Goal: Check status: Check status

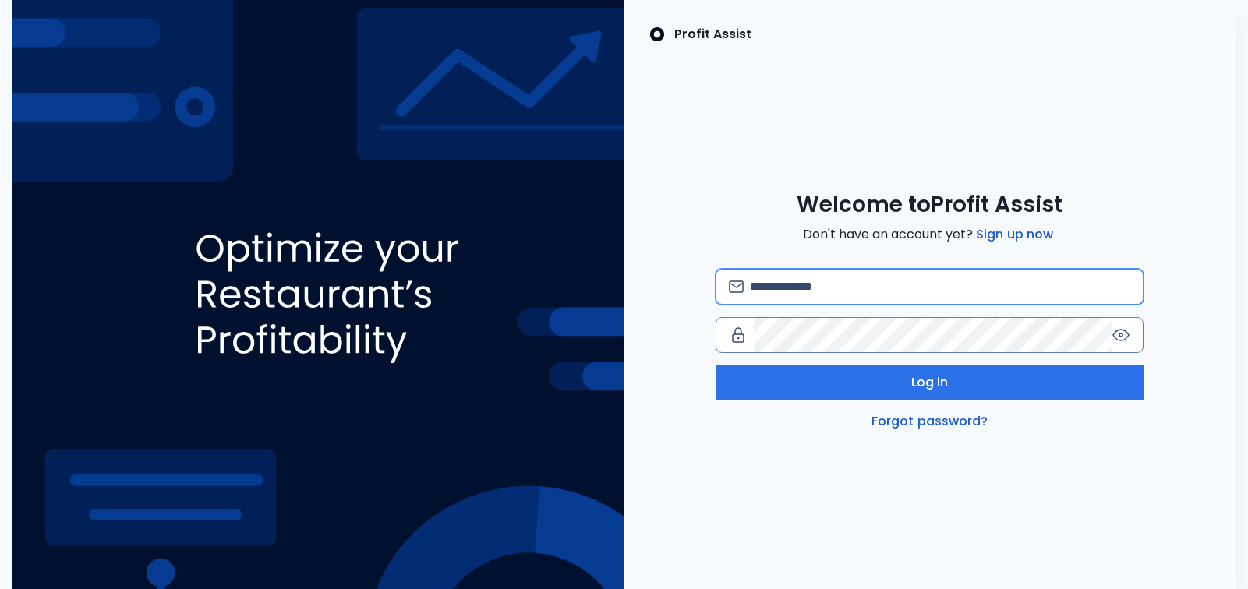
type input "**********"
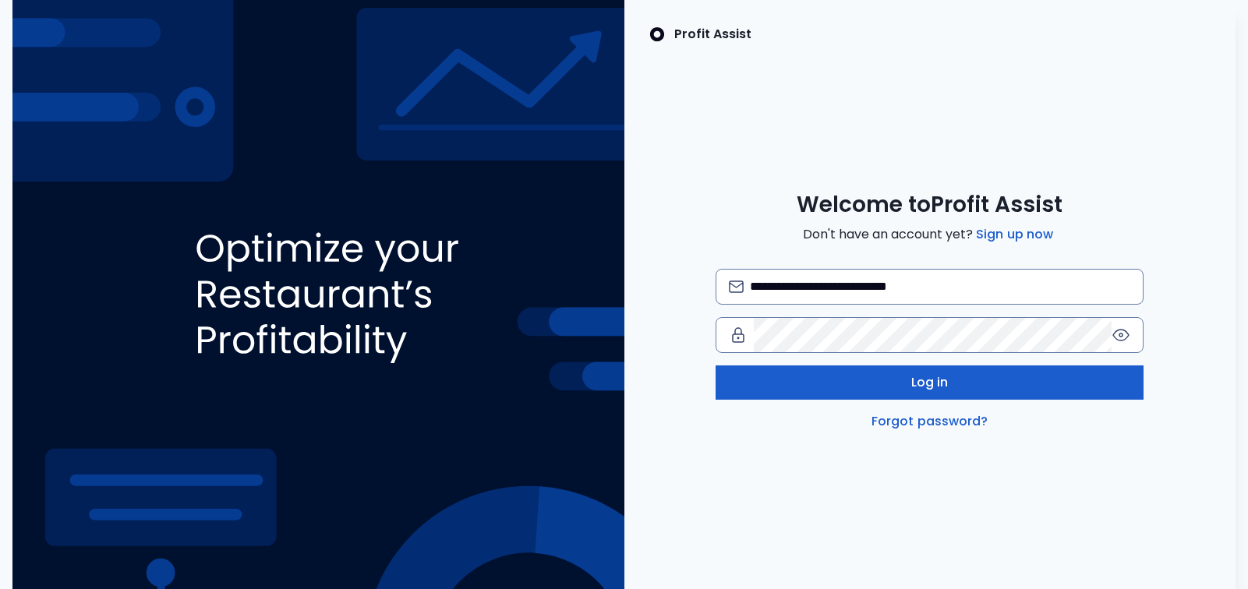
drag, startPoint x: 892, startPoint y: 386, endPoint x: 880, endPoint y: 387, distance: 11.7
click at [892, 386] on button "Log in" at bounding box center [930, 383] width 428 height 34
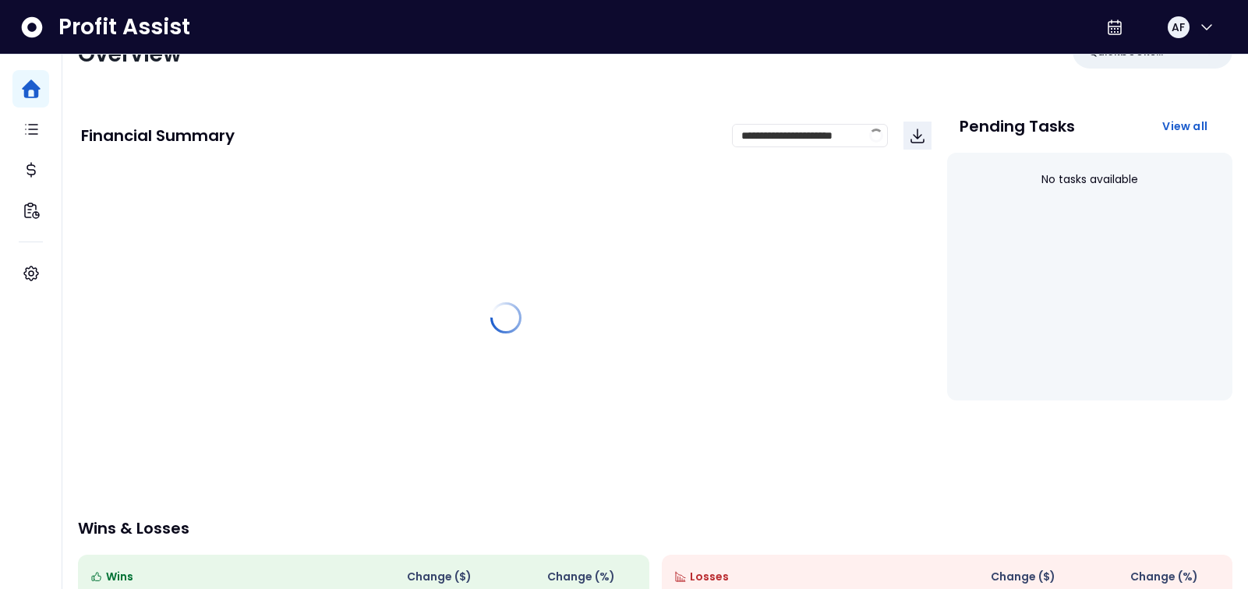
scroll to position [54, 0]
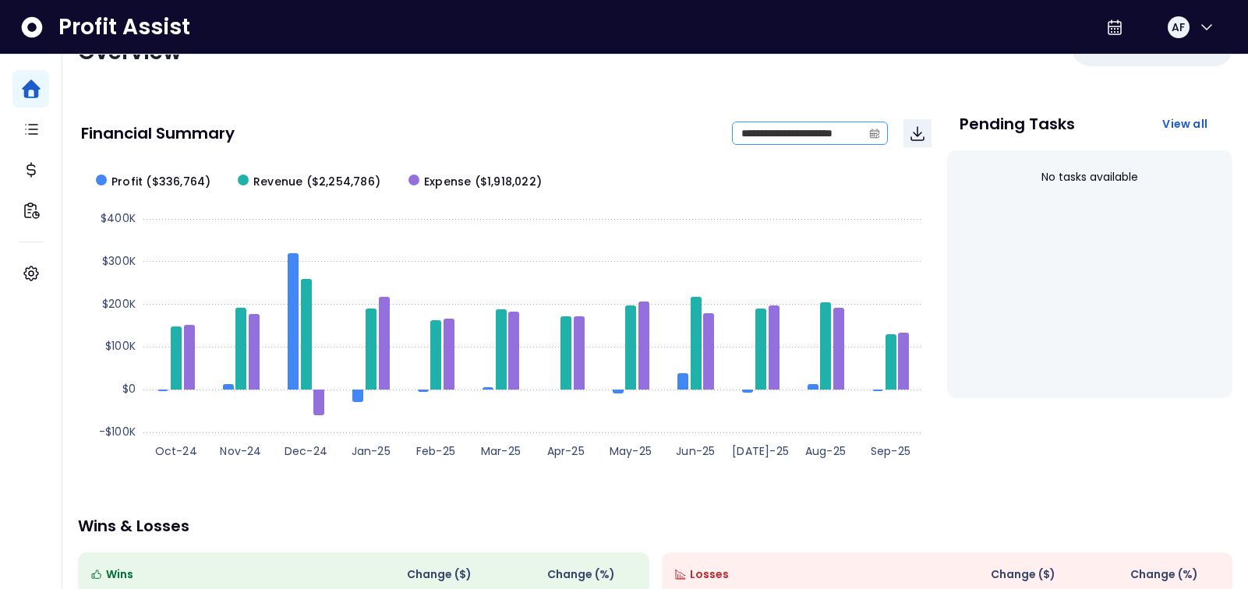
click at [883, 132] on span at bounding box center [874, 133] width 25 height 22
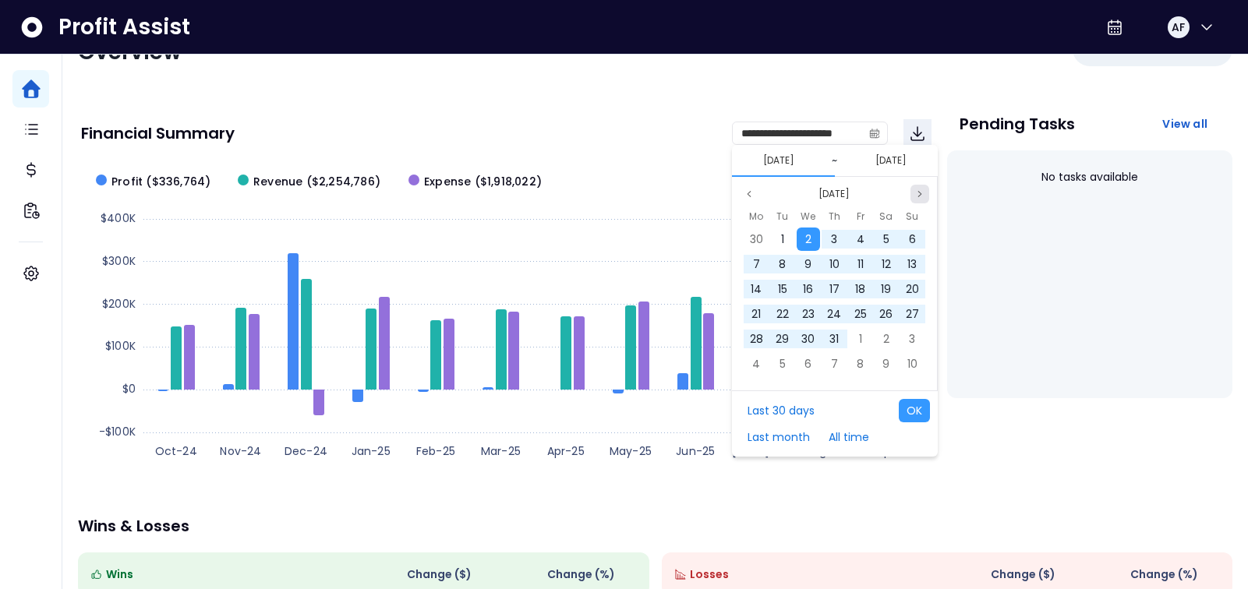
click at [919, 192] on icon "page next" at bounding box center [919, 193] width 9 height 9
click at [920, 192] on icon "page next" at bounding box center [919, 193] width 9 height 9
click at [919, 192] on icon "page next" at bounding box center [919, 193] width 9 height 9
click at [919, 193] on icon "page next" at bounding box center [919, 193] width 3 height 5
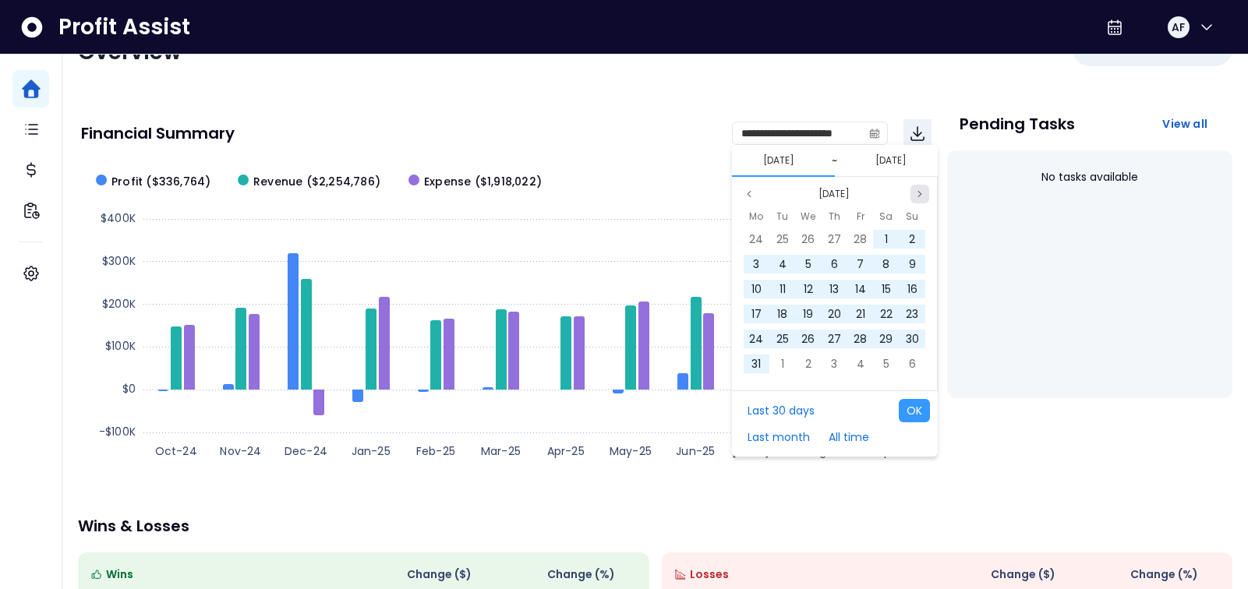
click at [919, 193] on icon "page next" at bounding box center [919, 193] width 3 height 5
click at [919, 192] on icon "page next" at bounding box center [919, 193] width 9 height 9
click at [920, 192] on icon "page next" at bounding box center [919, 193] width 9 height 9
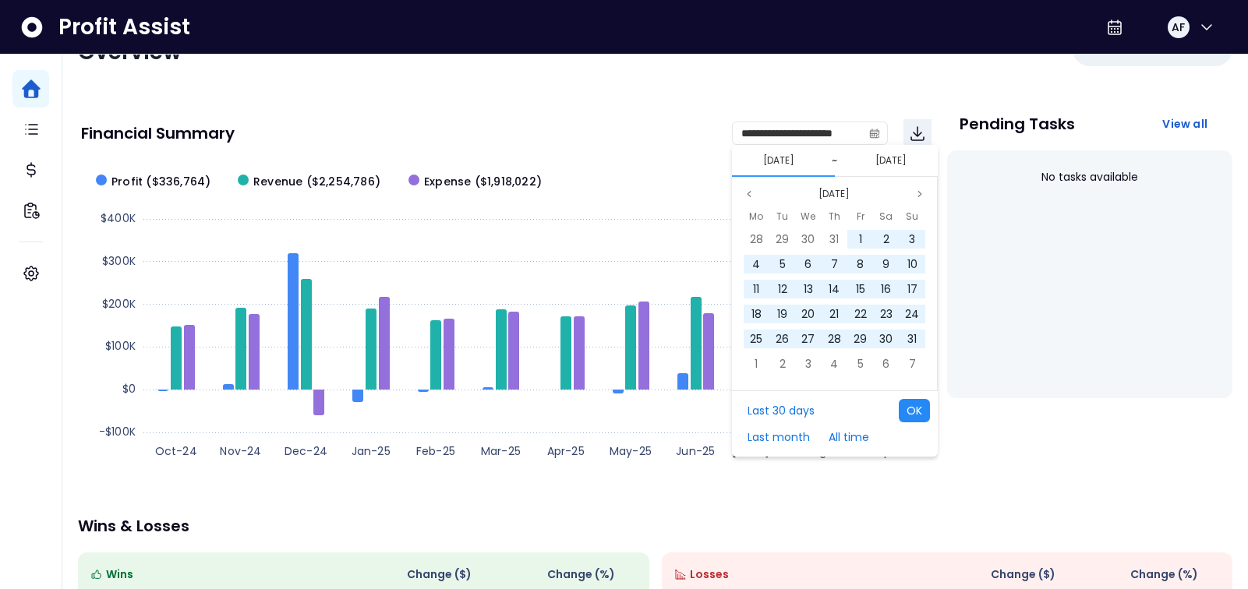
click at [915, 408] on button "OK" at bounding box center [914, 410] width 31 height 23
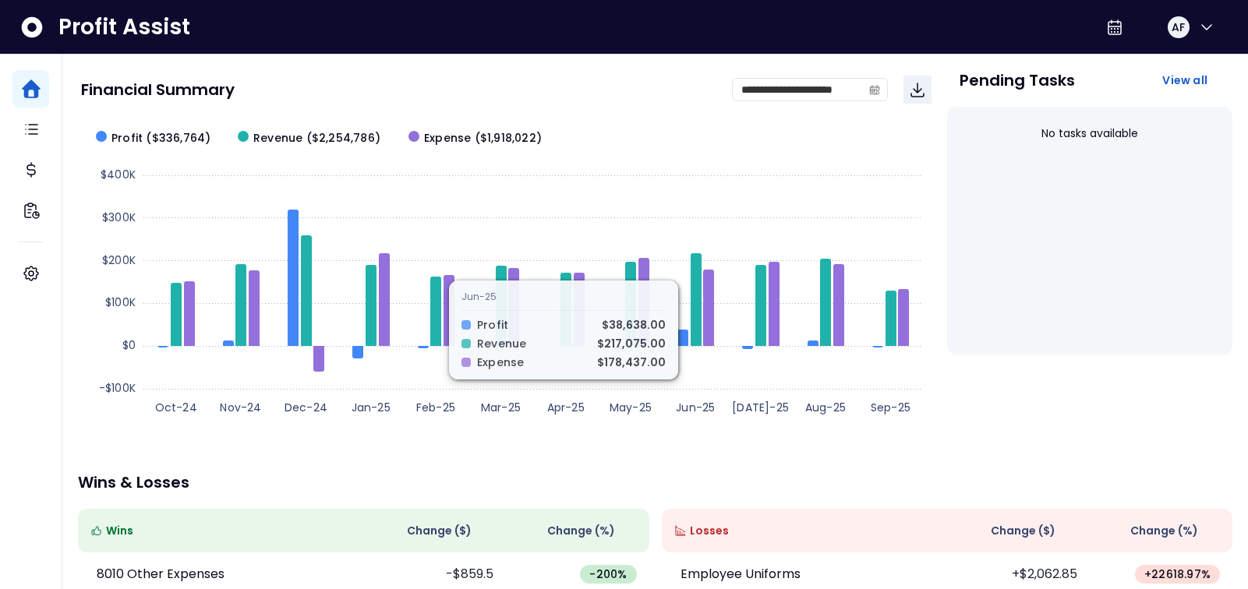
scroll to position [98, 0]
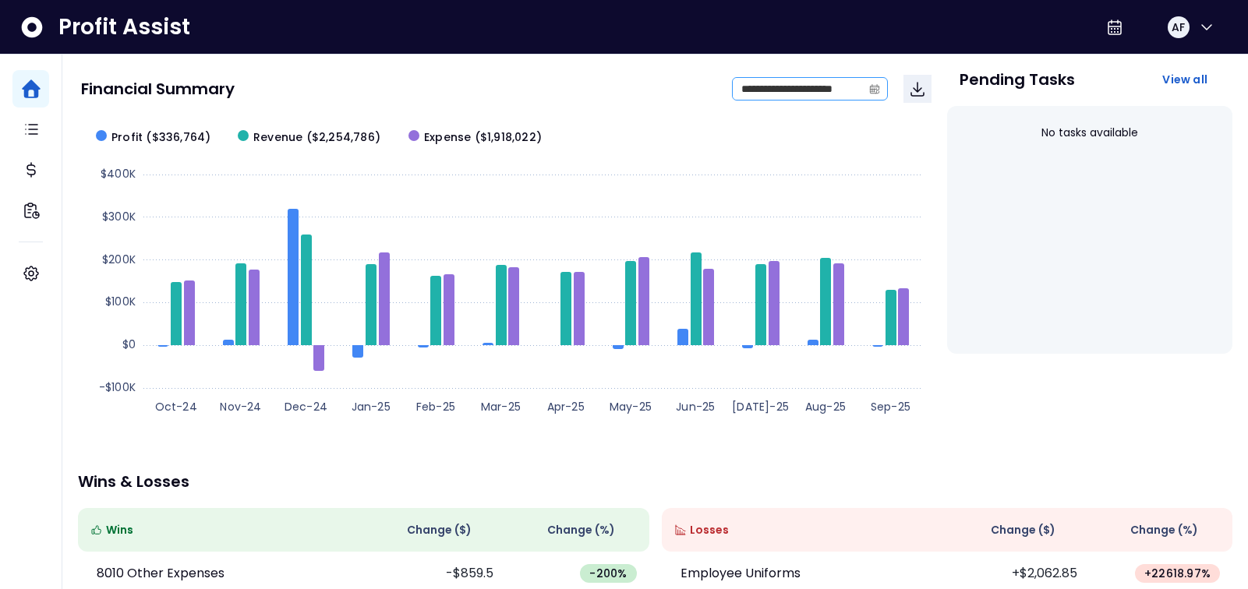
click at [871, 84] on icon "calendar" at bounding box center [874, 88] width 11 height 11
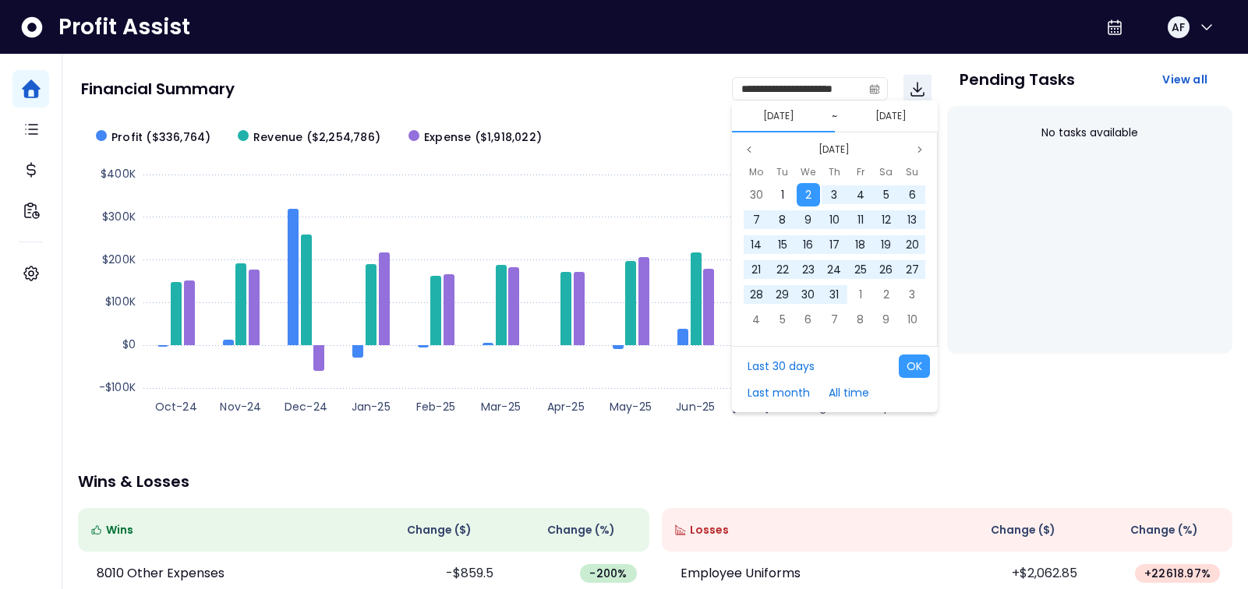
click at [799, 115] on button "[DATE]" at bounding box center [779, 116] width 44 height 19
click at [848, 152] on button "[DATE]" at bounding box center [835, 149] width 44 height 19
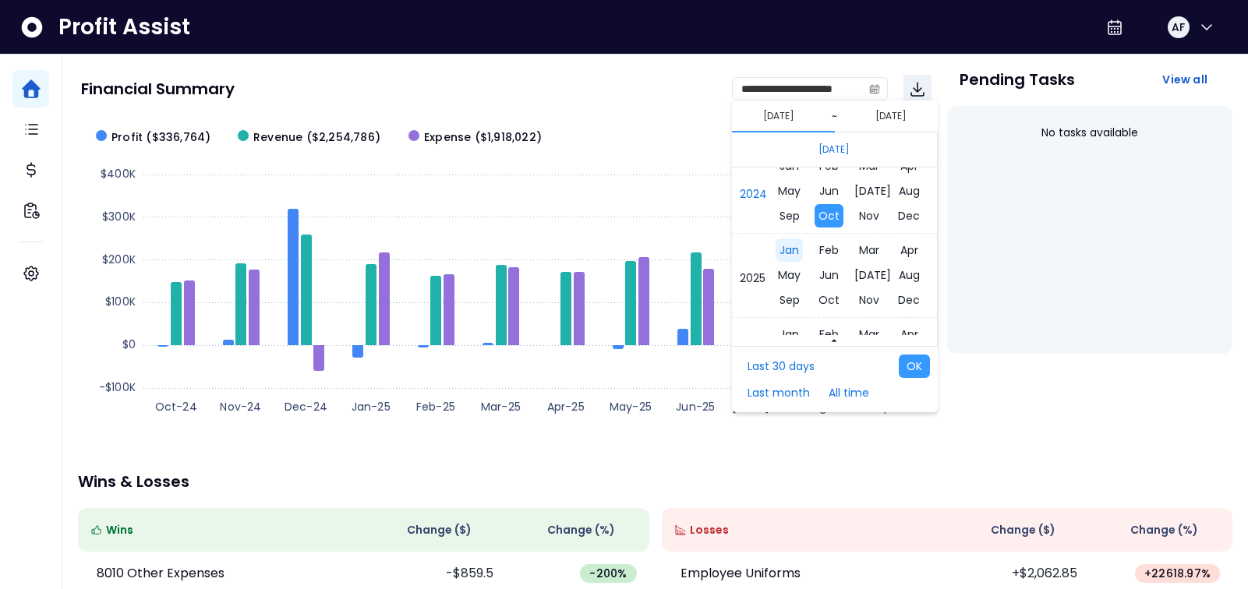
scroll to position [101, 0]
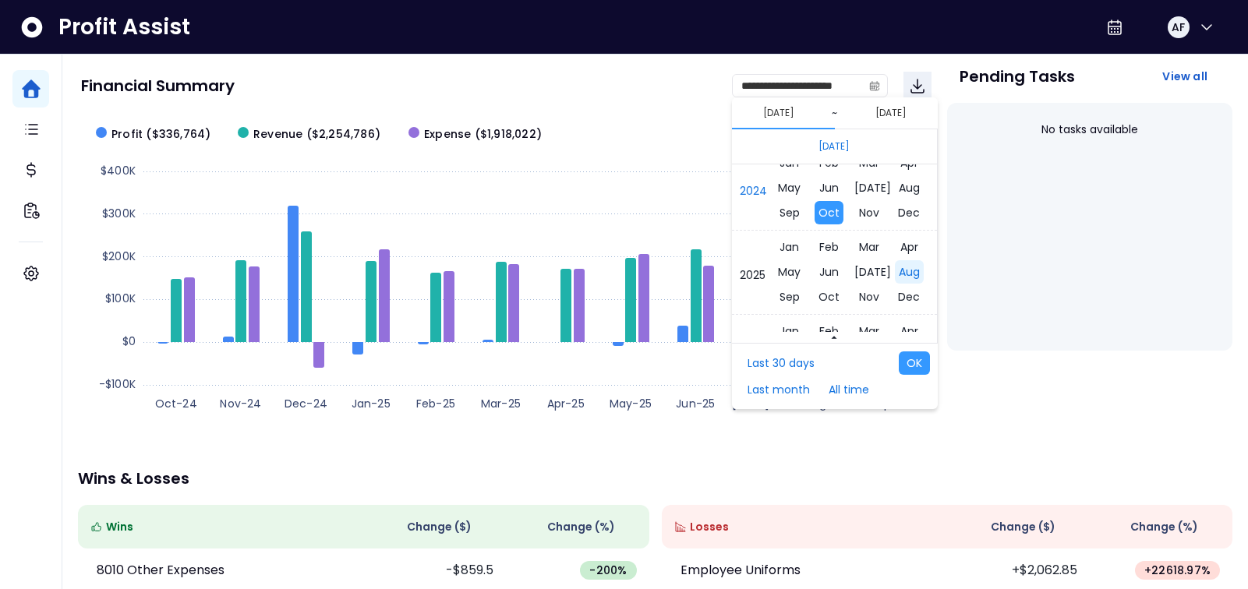
click at [912, 271] on span "Aug" at bounding box center [909, 271] width 29 height 23
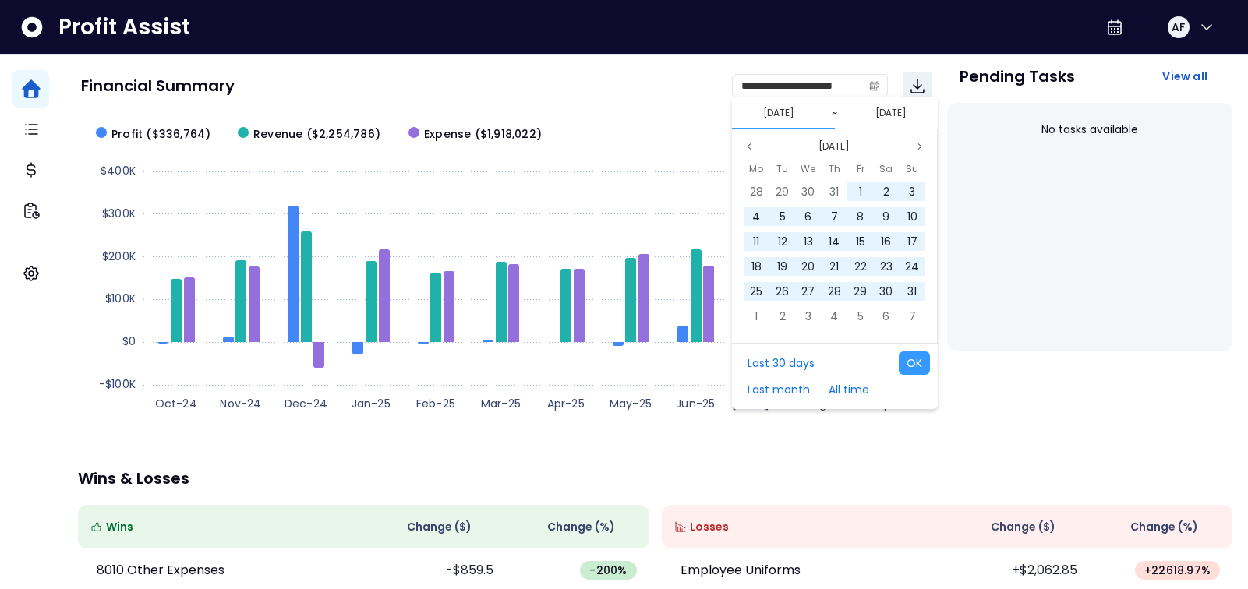
click at [892, 112] on button "[DATE]" at bounding box center [891, 113] width 44 height 19
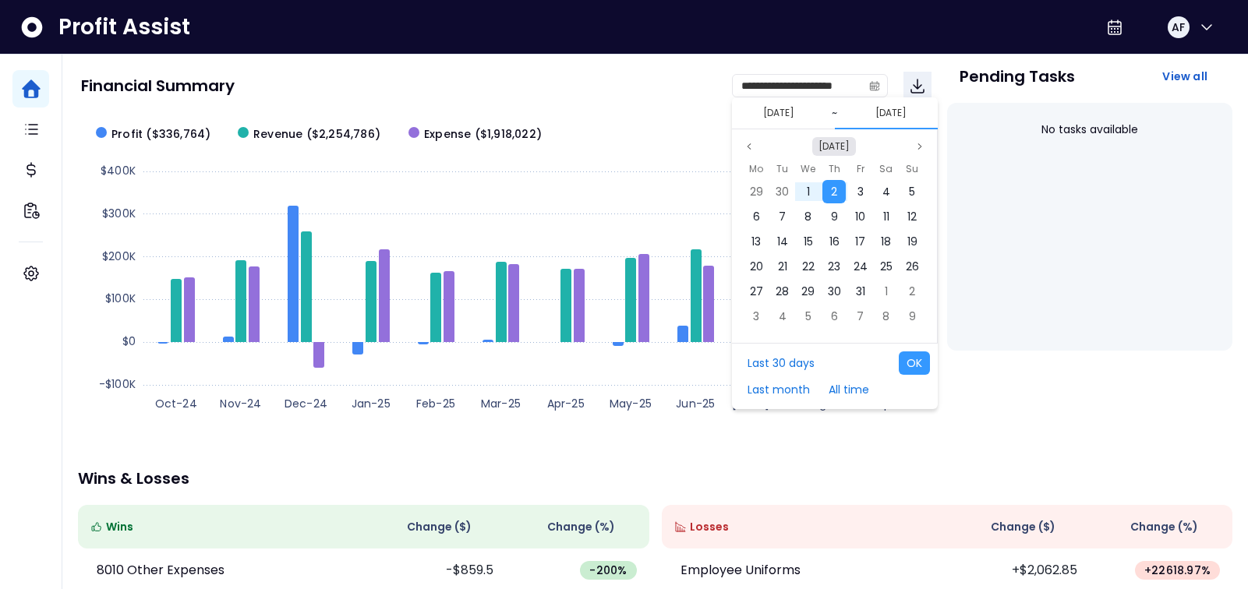
click at [848, 146] on button "[DATE]" at bounding box center [835, 146] width 44 height 19
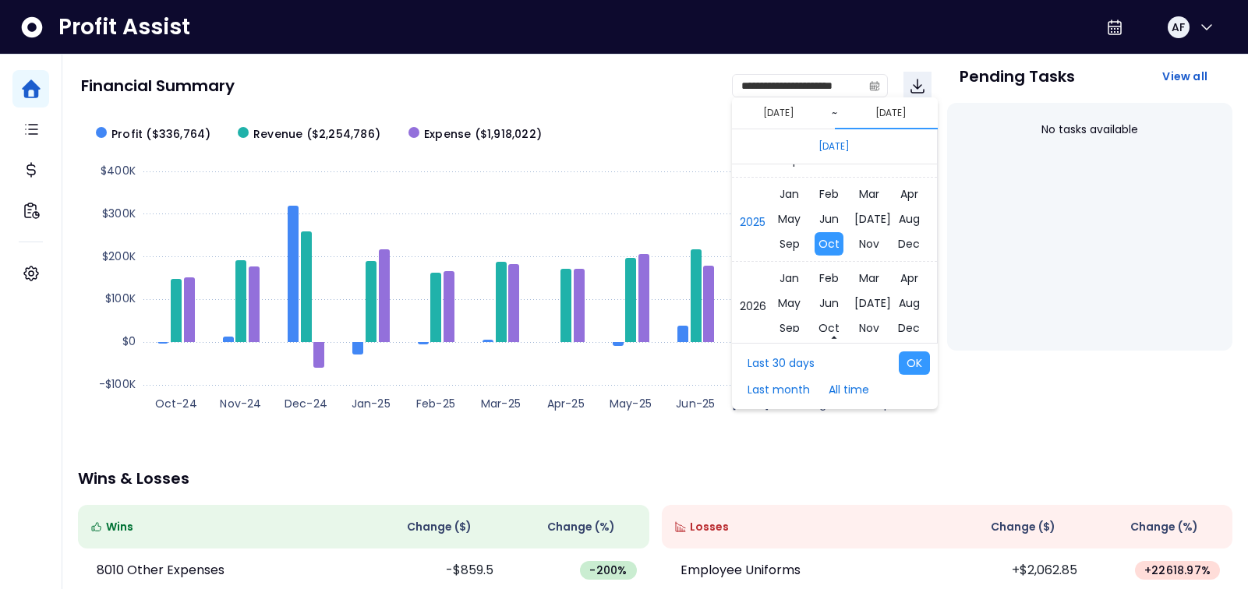
scroll to position [10515, 0]
click at [911, 298] on div "[DATE] Feb Mar Apr May Jun [DATE] Aug Sep Oct Nov [DATE] Jan Feb Mar Apr May Ju…" at bounding box center [834, 252] width 205 height 175
click at [909, 303] on span "Aug" at bounding box center [909, 301] width 29 height 23
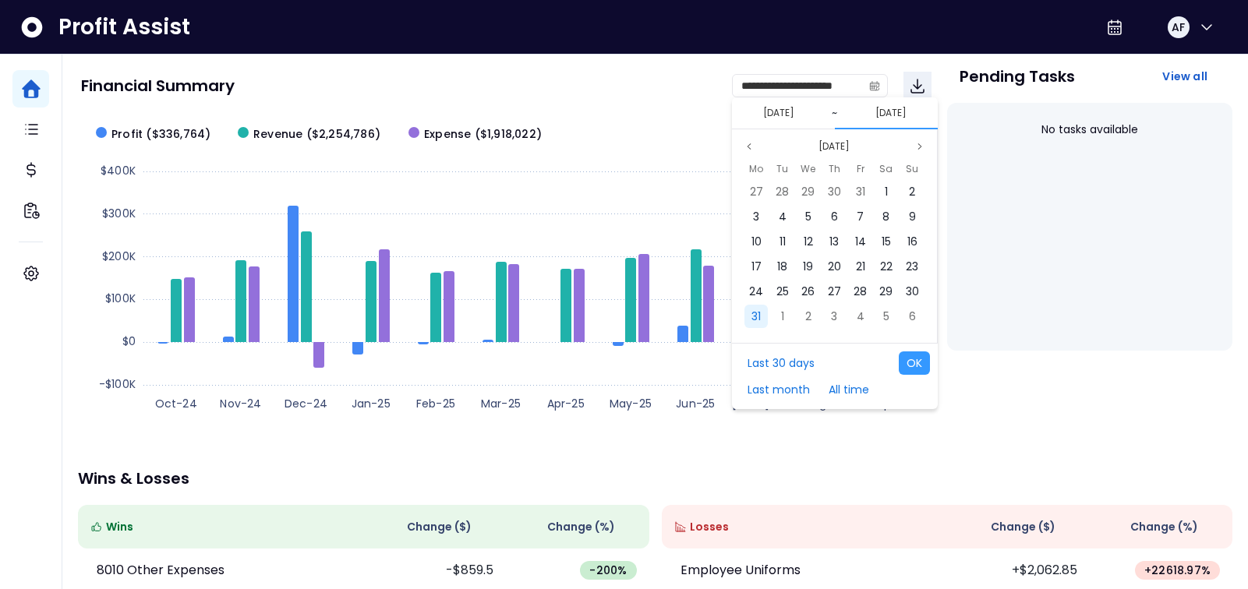
click at [750, 315] on div "31" at bounding box center [756, 316] width 23 height 23
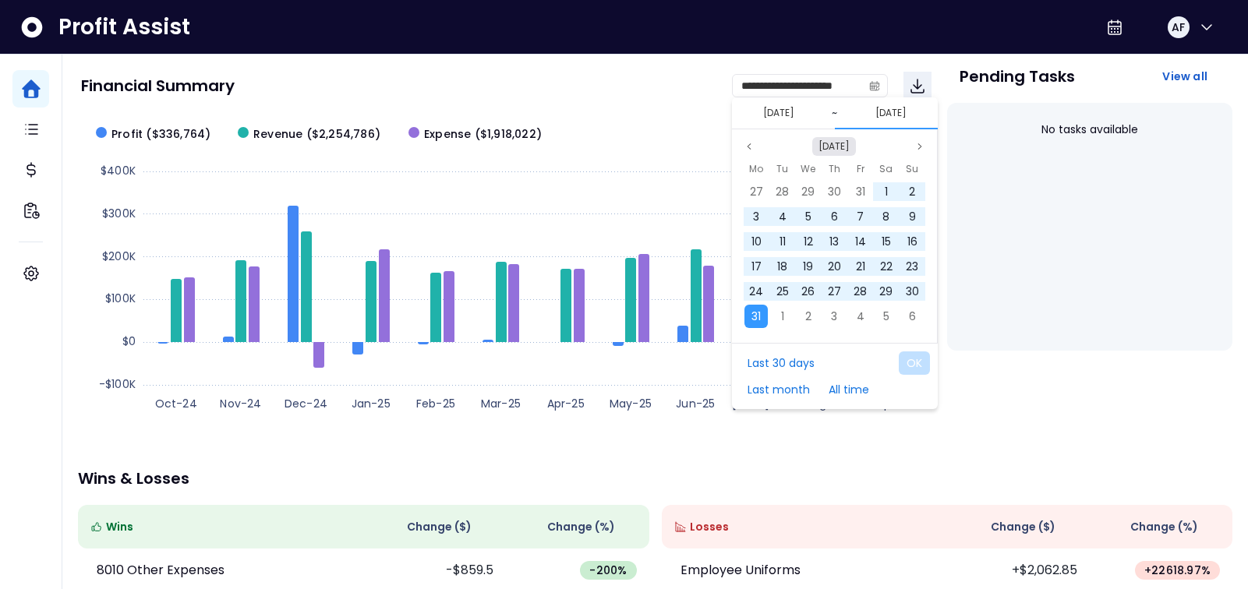
click at [832, 147] on button "[DATE]" at bounding box center [835, 146] width 44 height 19
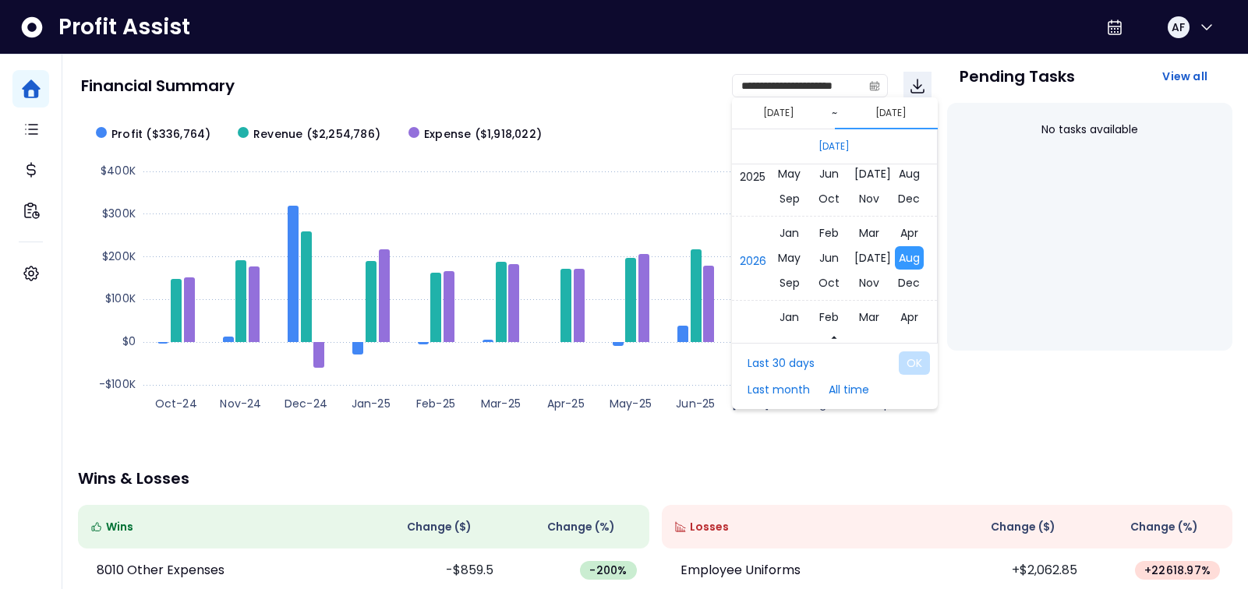
scroll to position [10521, 0]
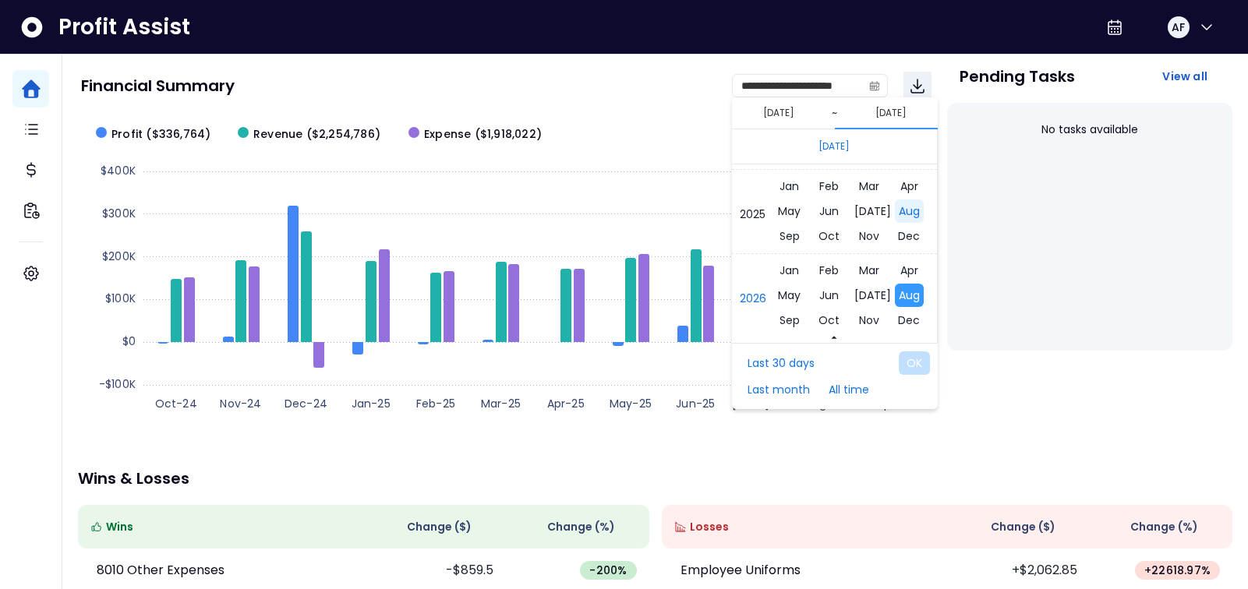
click at [910, 210] on span "Aug" at bounding box center [909, 211] width 29 height 23
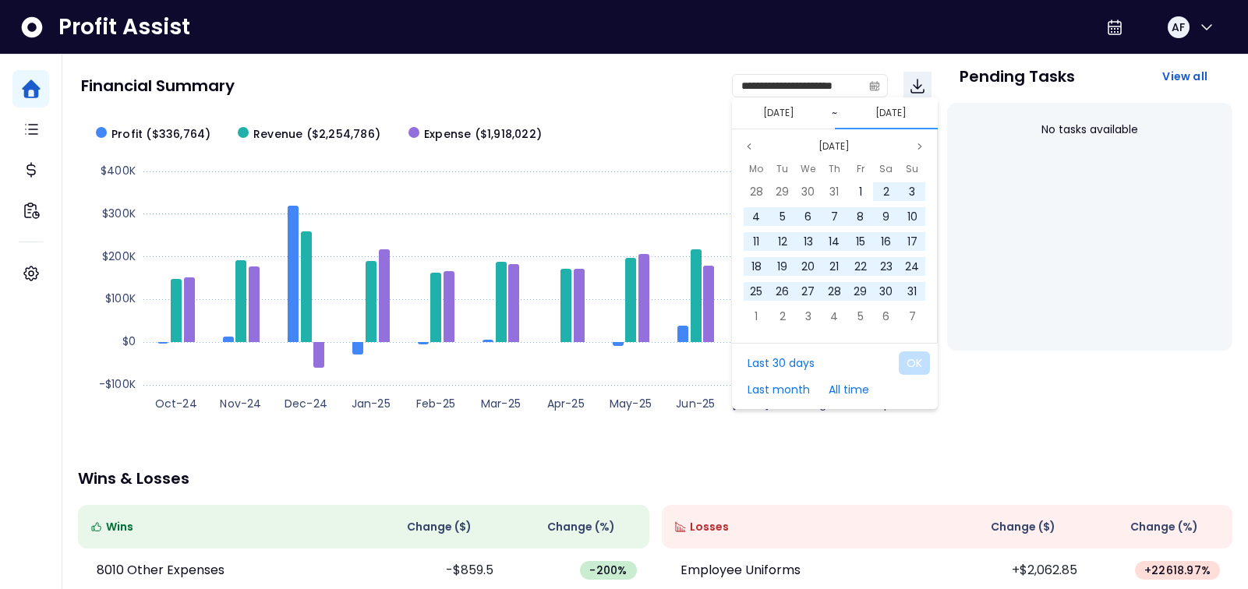
click at [897, 110] on button "[DATE]" at bounding box center [891, 113] width 44 height 19
click at [890, 112] on button "[DATE]" at bounding box center [891, 113] width 44 height 19
click at [847, 147] on button "[DATE]" at bounding box center [835, 146] width 44 height 19
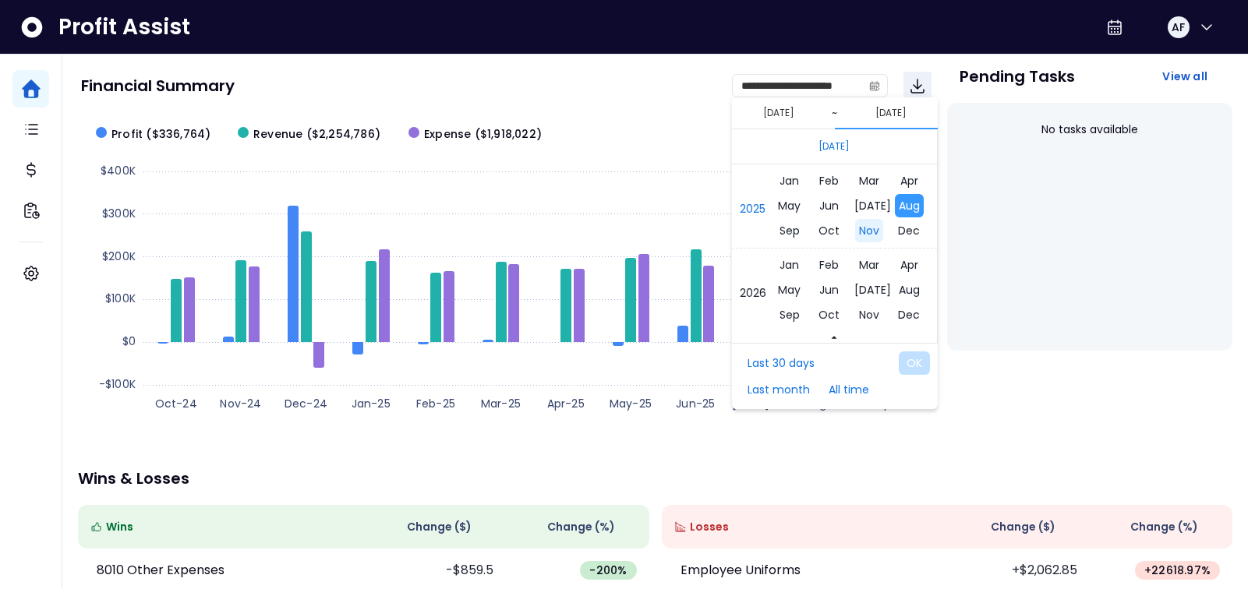
scroll to position [10514, 0]
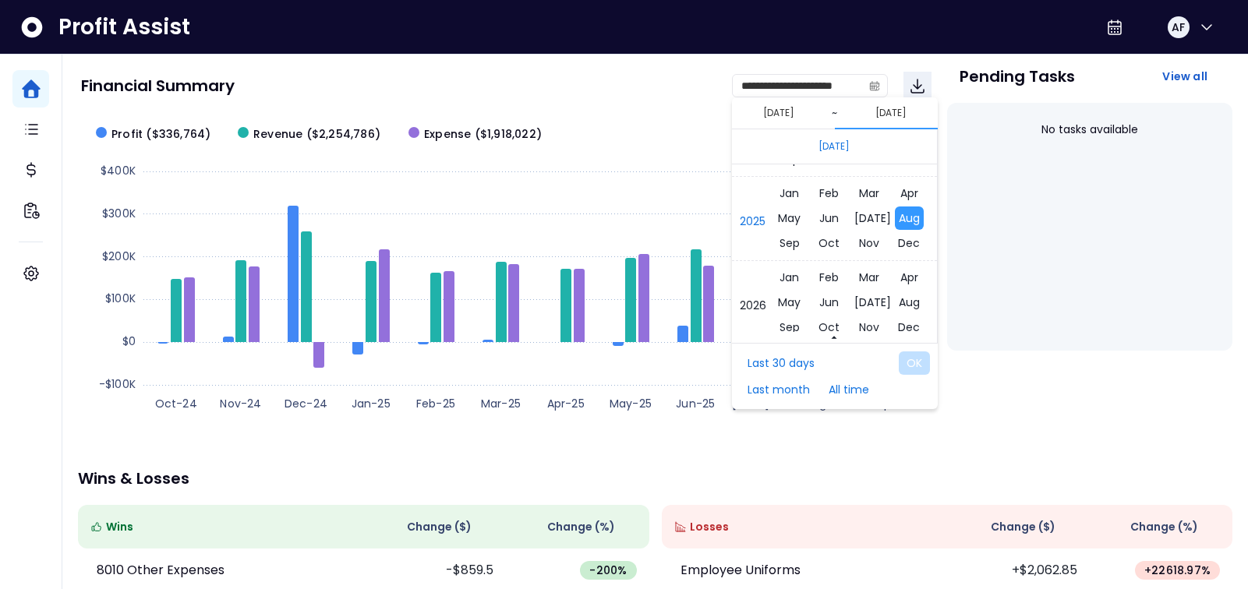
click at [908, 219] on span "Aug" at bounding box center [909, 218] width 29 height 23
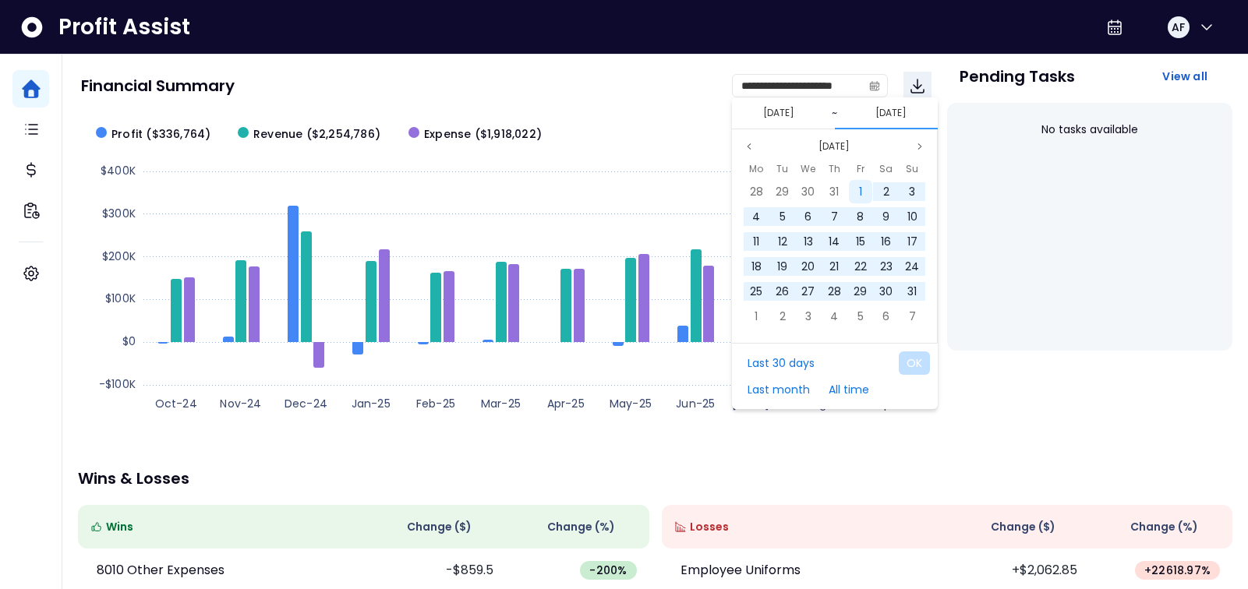
click at [859, 188] on span "1" at bounding box center [860, 192] width 3 height 16
click at [898, 111] on button "[DATE]" at bounding box center [891, 113] width 44 height 19
click at [843, 147] on button "[DATE]" at bounding box center [835, 146] width 44 height 19
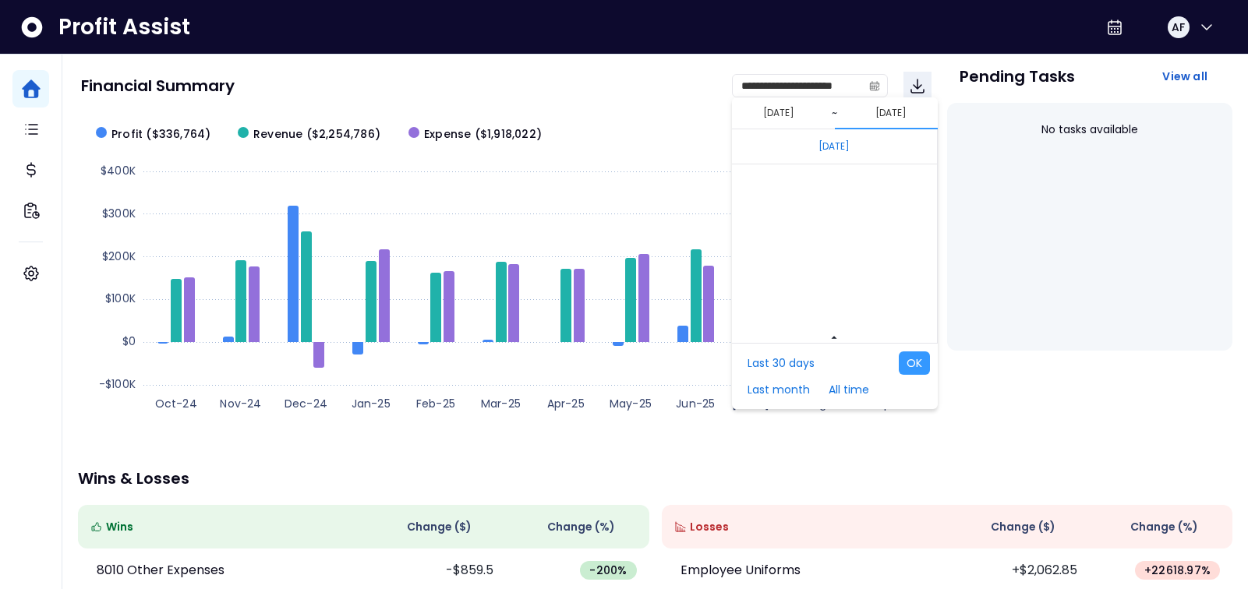
scroll to position [10527, 0]
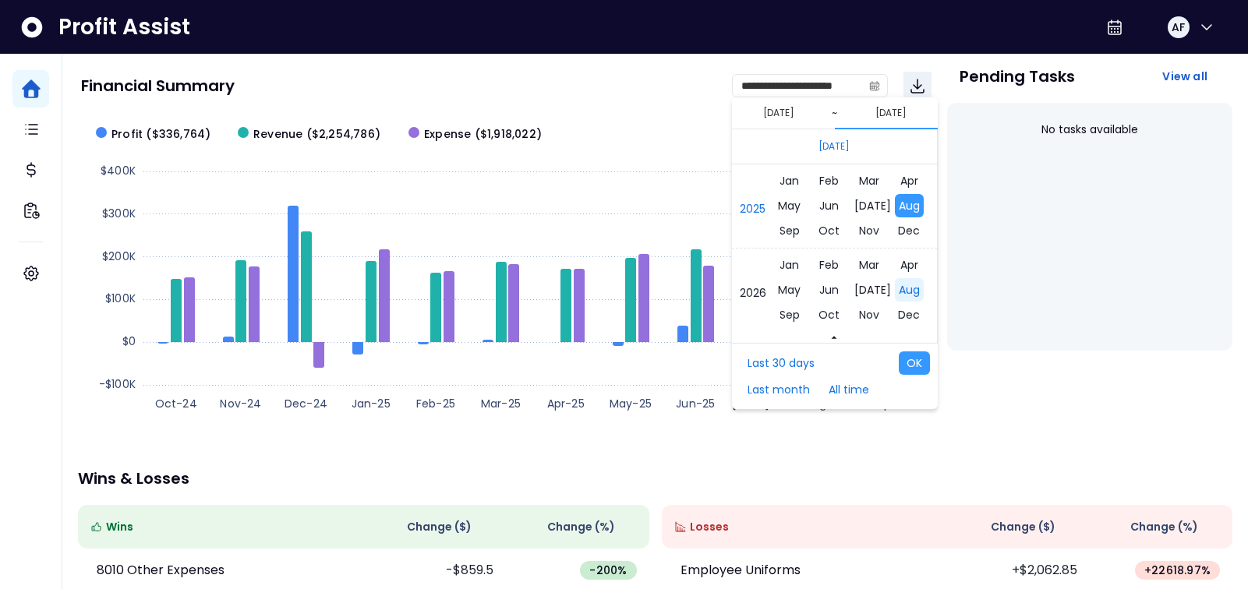
click at [905, 289] on span "Aug" at bounding box center [909, 289] width 29 height 23
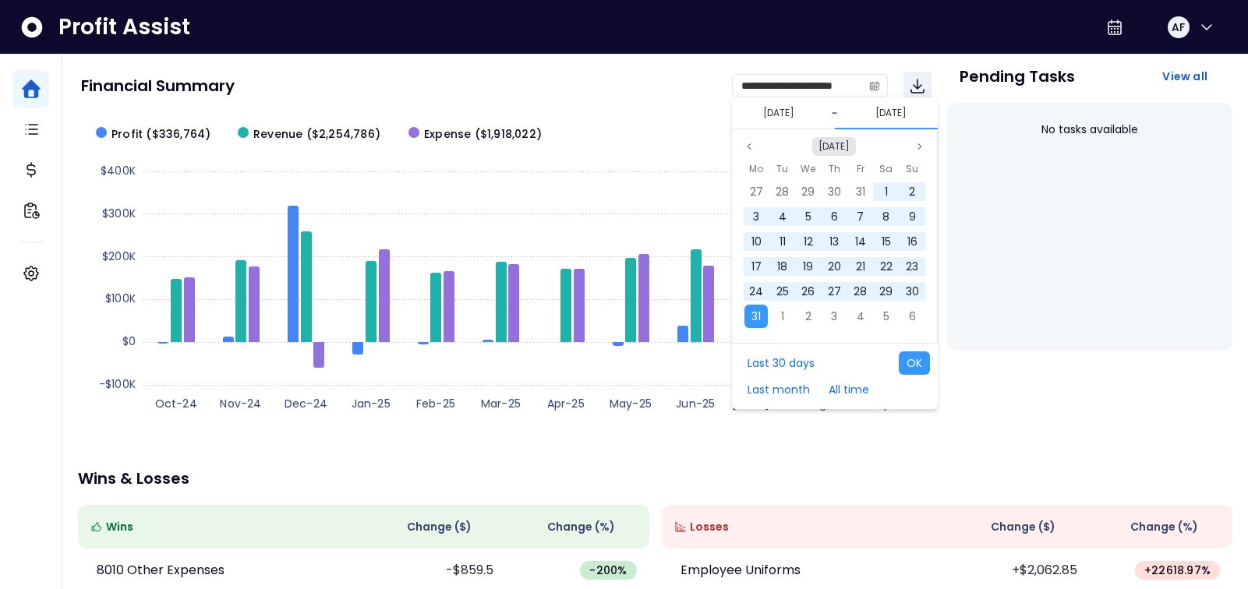
click at [844, 145] on button "[DATE]" at bounding box center [835, 146] width 44 height 19
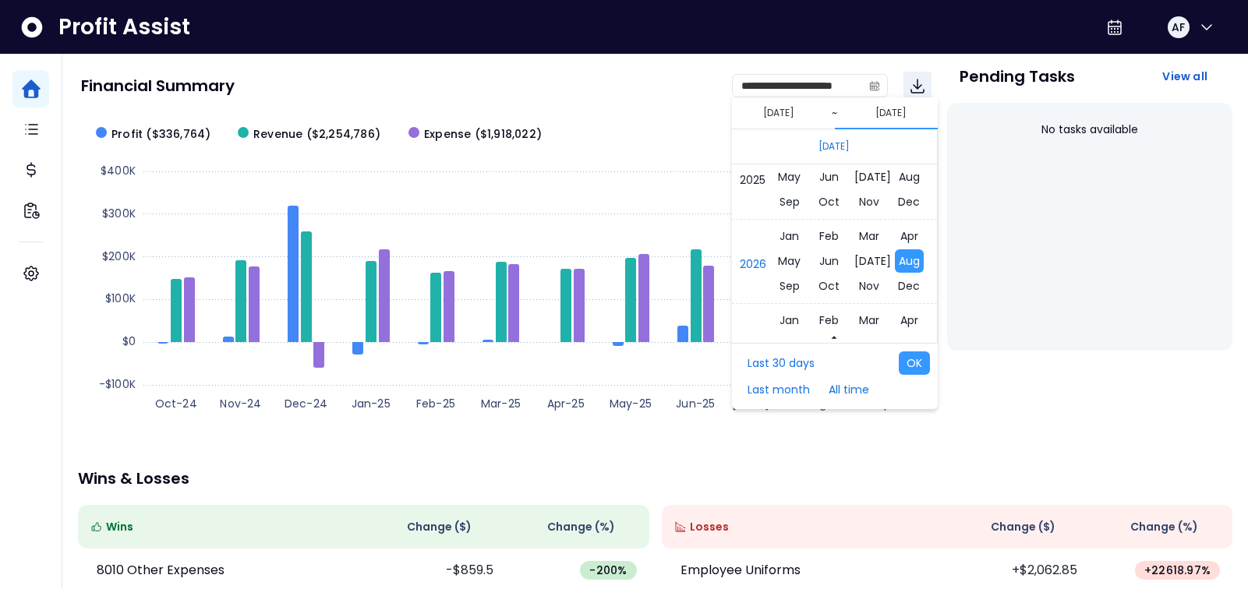
scroll to position [10554, 0]
click at [920, 181] on span "Aug" at bounding box center [909, 178] width 29 height 23
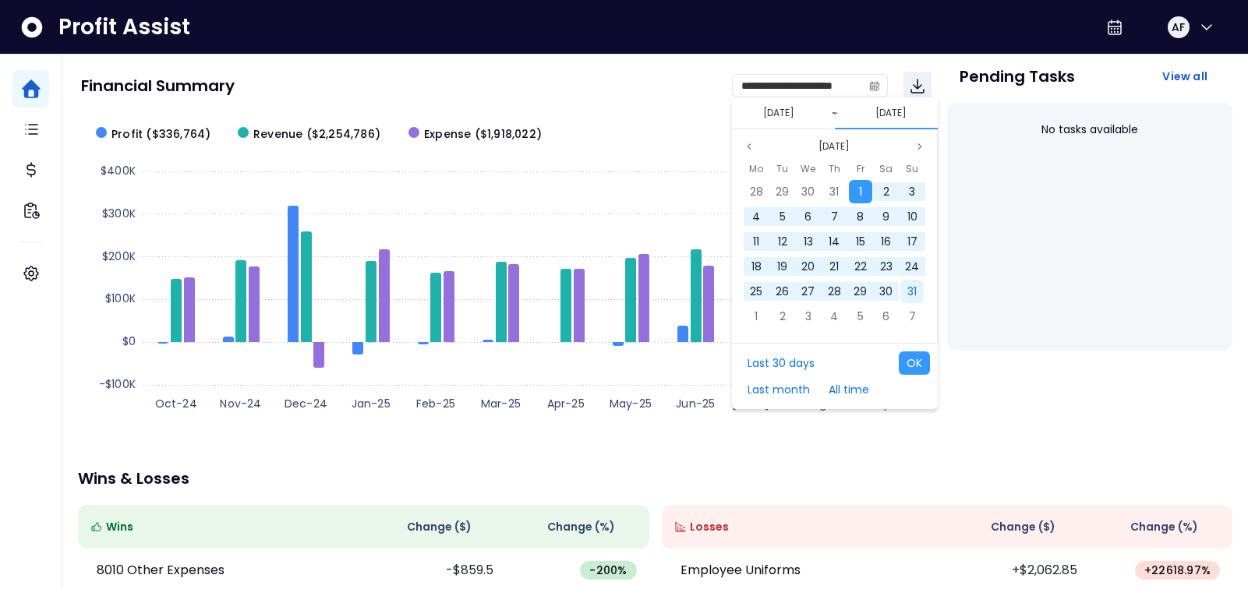
click at [912, 293] on span "31" at bounding box center [912, 292] width 9 height 16
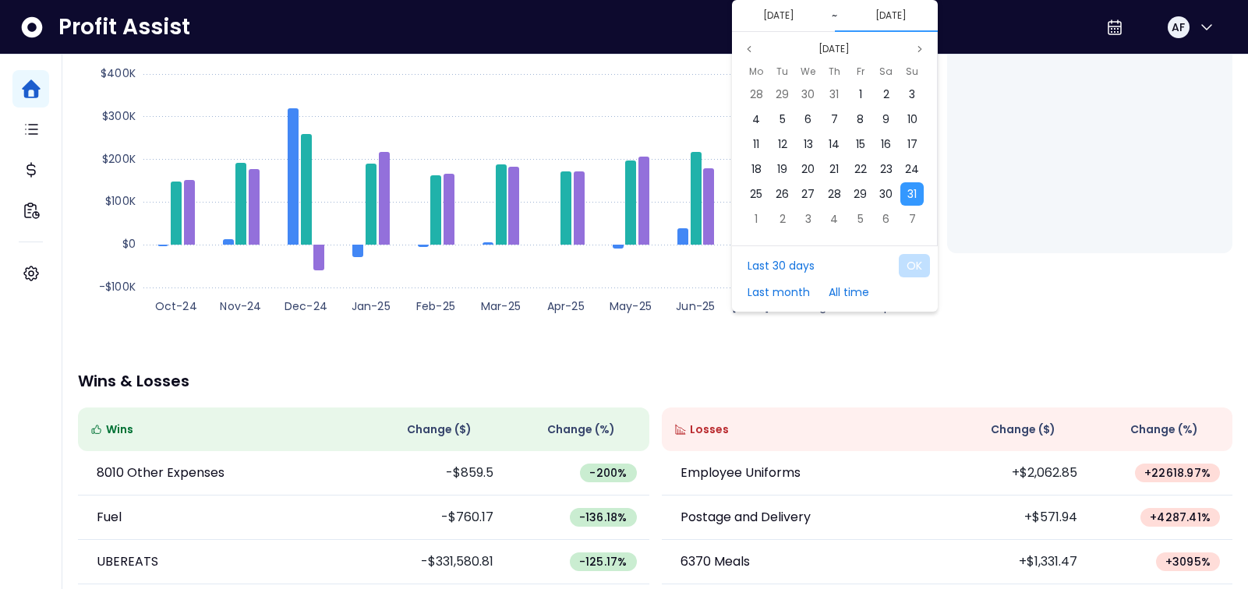
scroll to position [200, 0]
click at [910, 190] on span "31" at bounding box center [912, 193] width 9 height 16
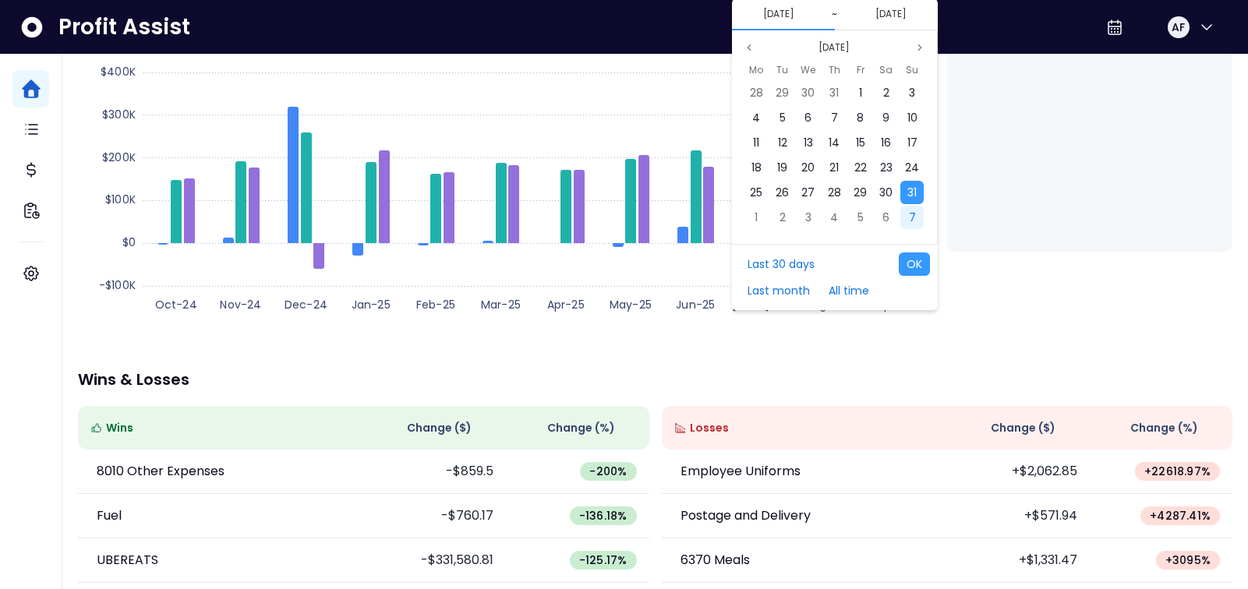
scroll to position [201, 0]
click at [859, 89] on span "1" at bounding box center [860, 92] width 3 height 16
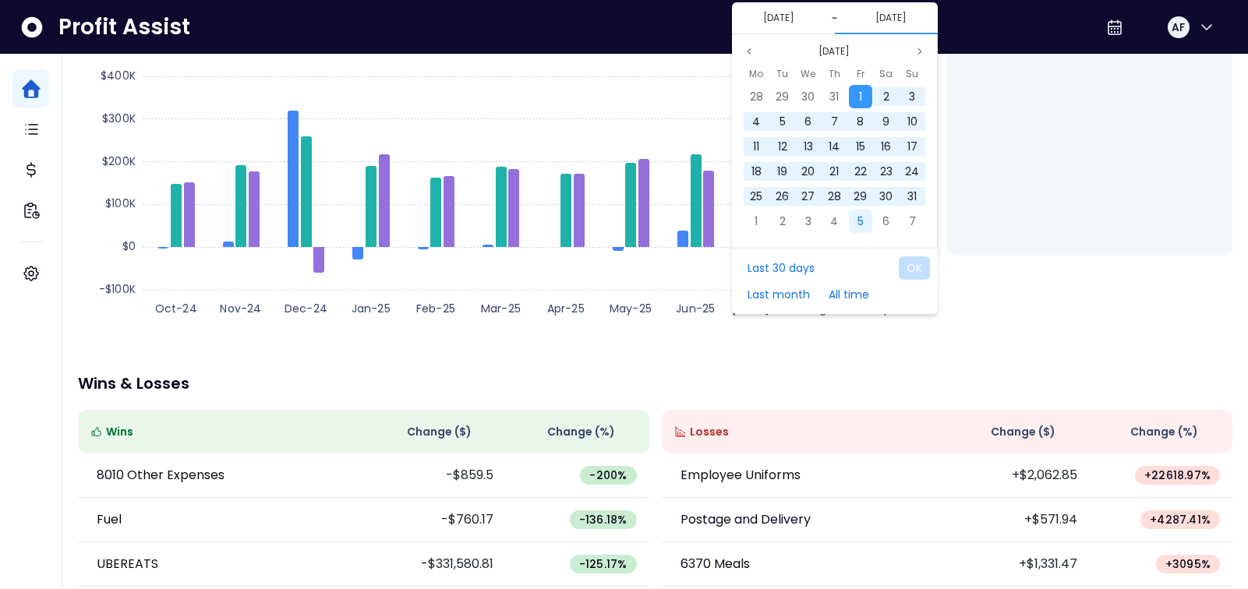
scroll to position [184, 0]
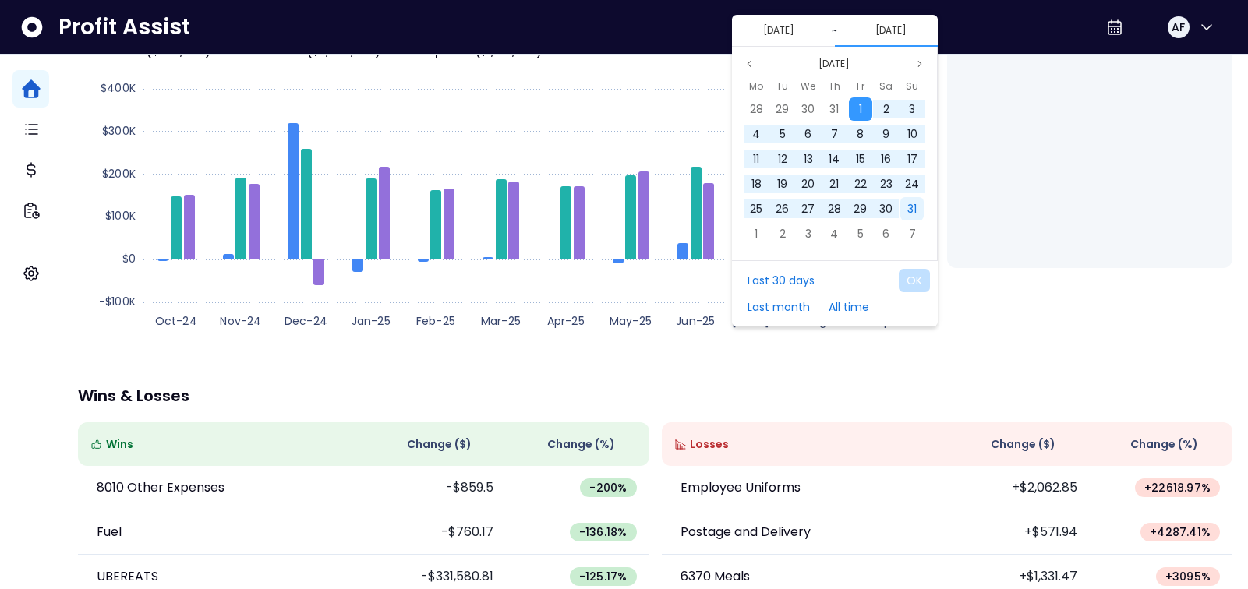
click at [911, 209] on span "31" at bounding box center [912, 209] width 9 height 16
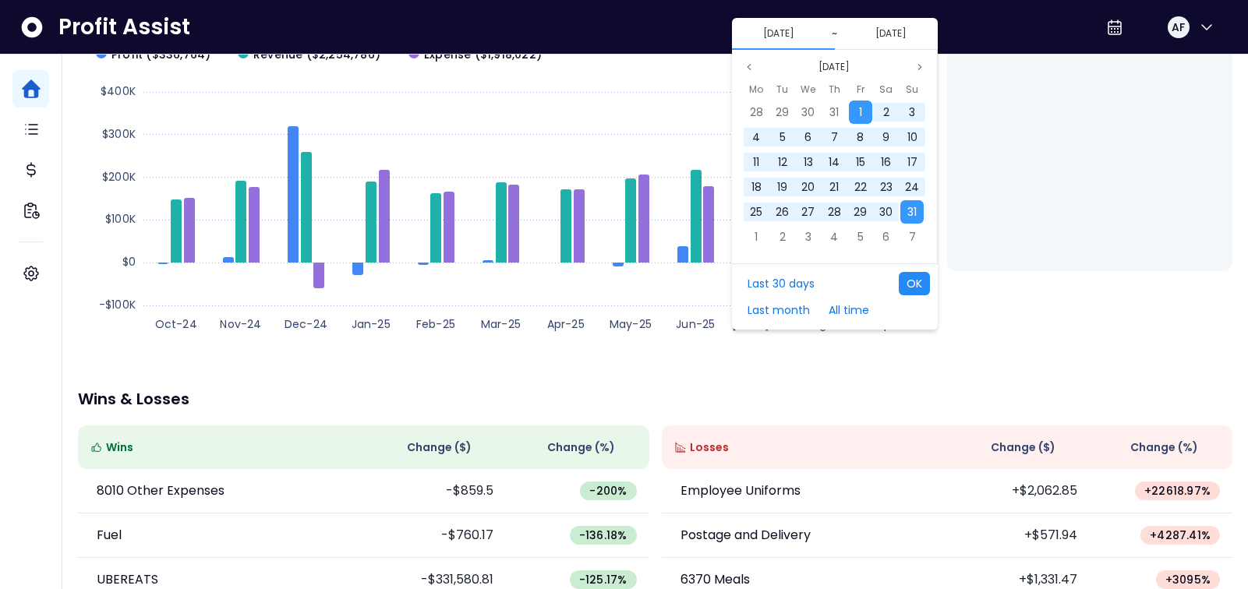
click at [919, 280] on button "OK" at bounding box center [914, 283] width 31 height 23
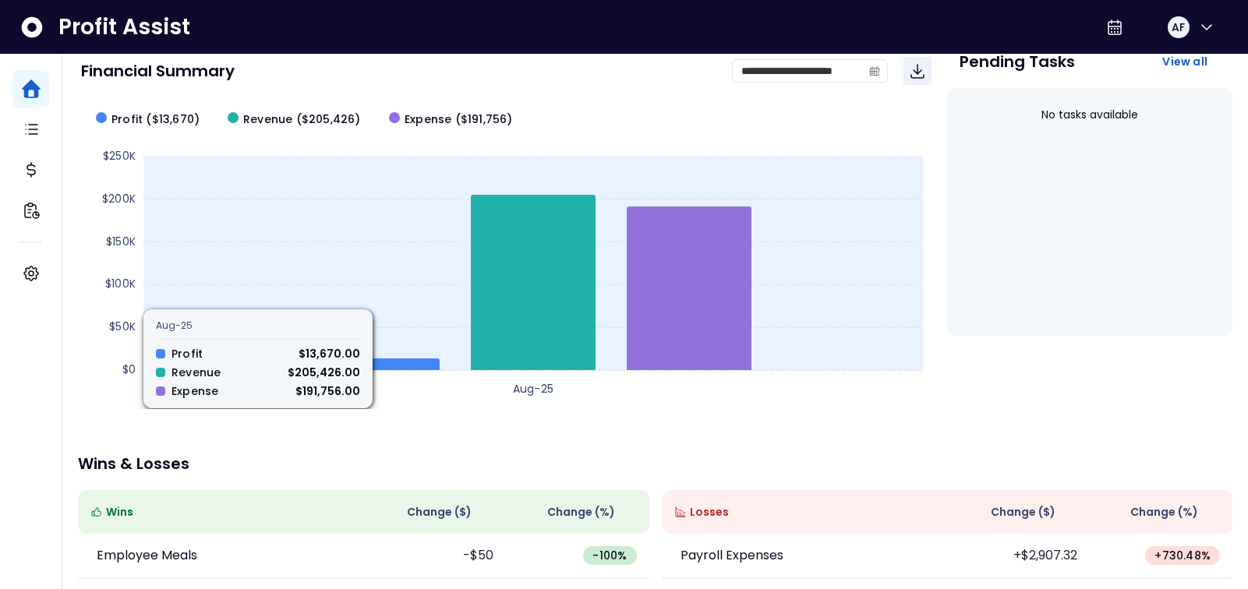
scroll to position [110, 0]
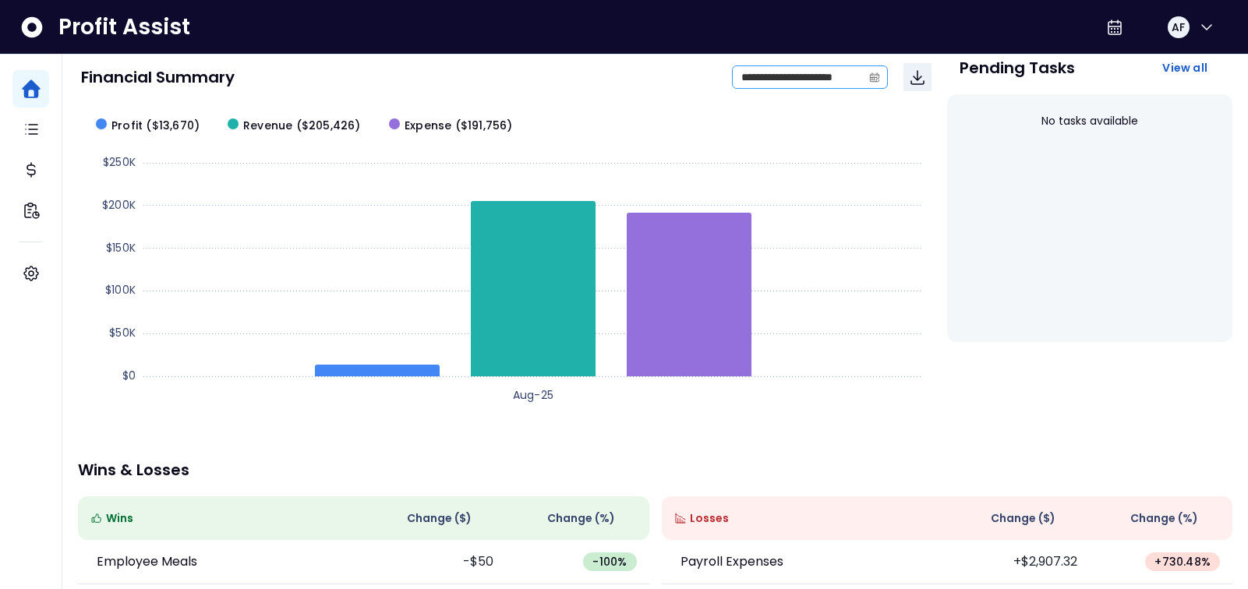
click at [873, 76] on icon "calendar" at bounding box center [874, 77] width 11 height 11
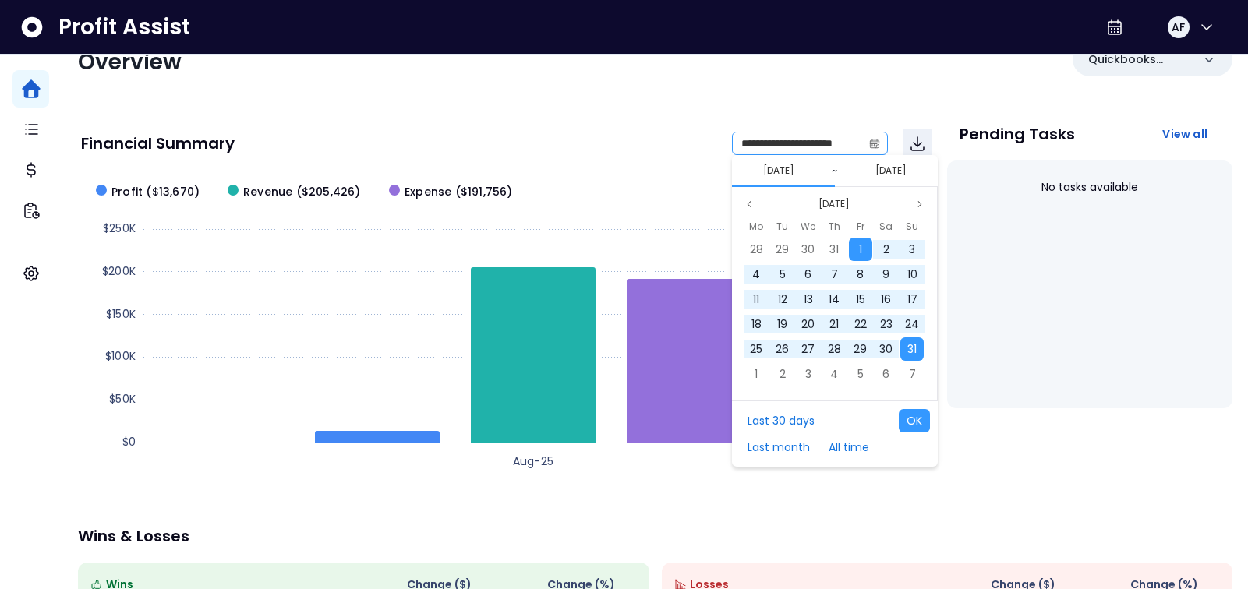
scroll to position [0, 0]
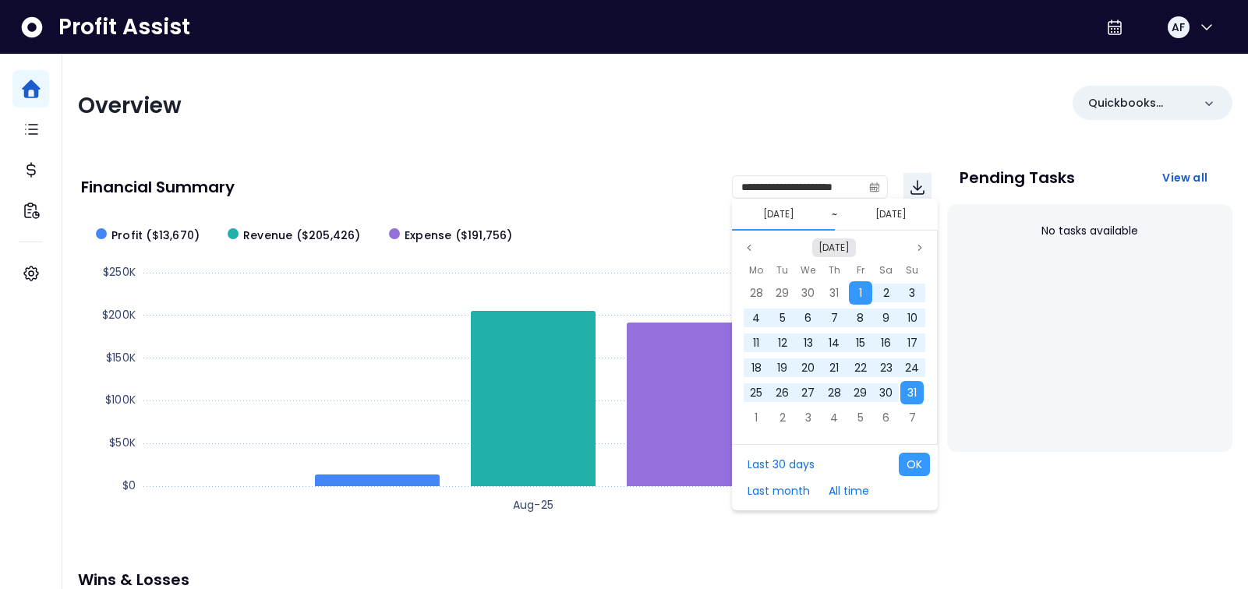
click at [829, 243] on button "[DATE]" at bounding box center [835, 248] width 44 height 19
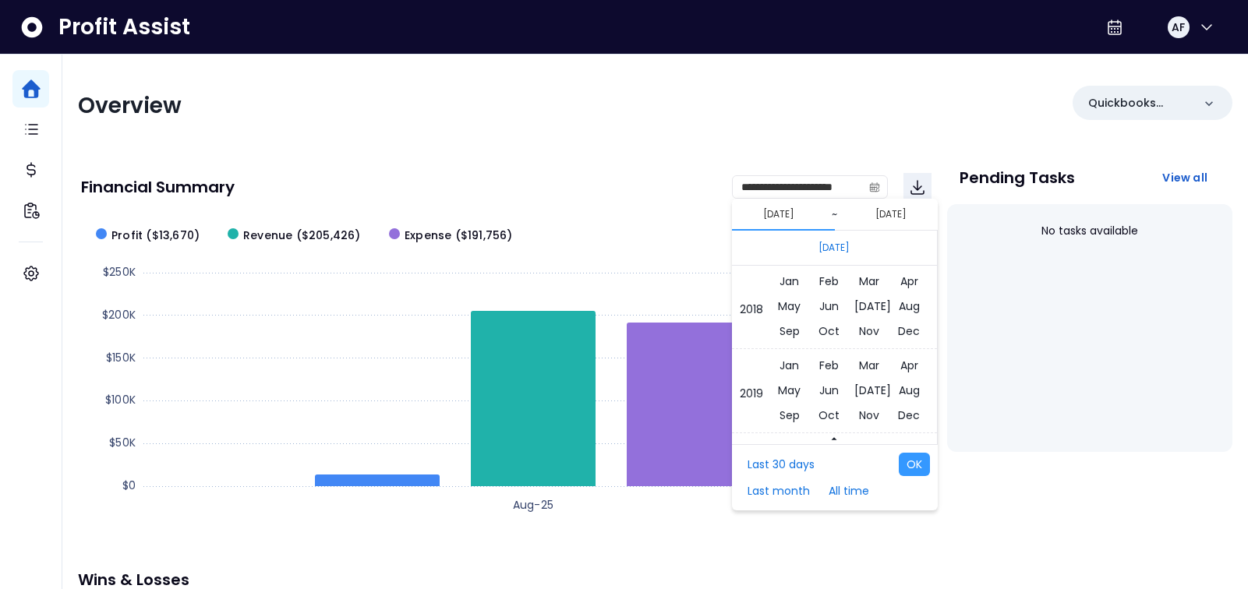
scroll to position [9942, 0]
click at [795, 361] on span "Jan" at bounding box center [789, 361] width 27 height 23
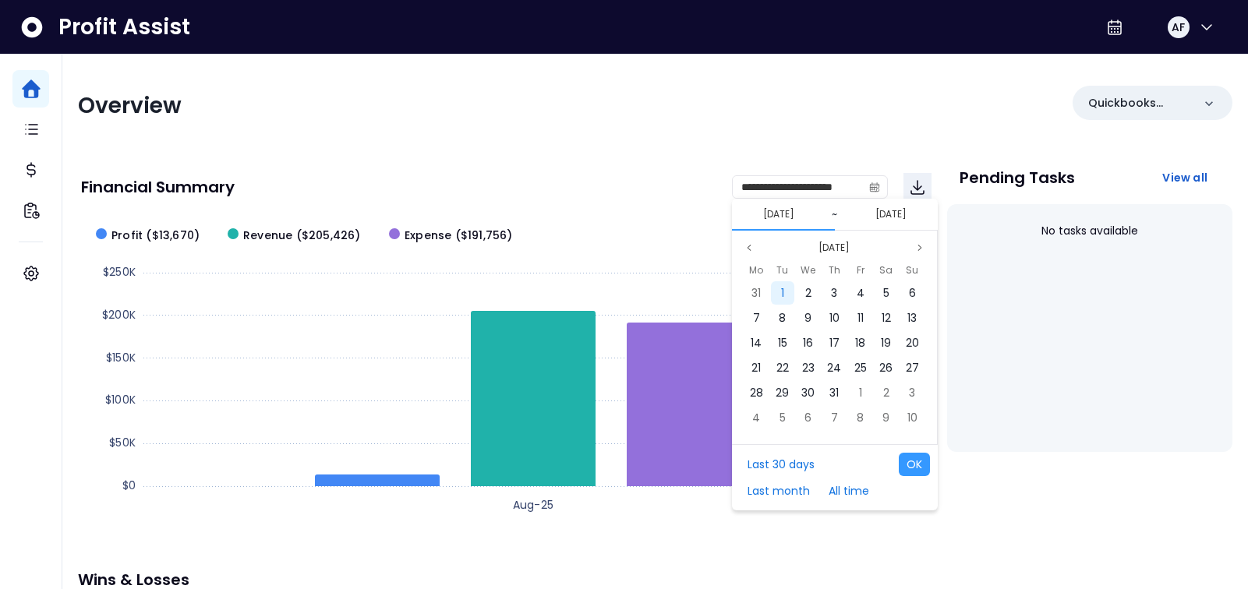
click at [787, 292] on div "1" at bounding box center [782, 292] width 23 height 23
click at [894, 210] on button "[DATE]" at bounding box center [891, 214] width 44 height 19
click at [849, 244] on button "[DATE]" at bounding box center [835, 248] width 44 height 19
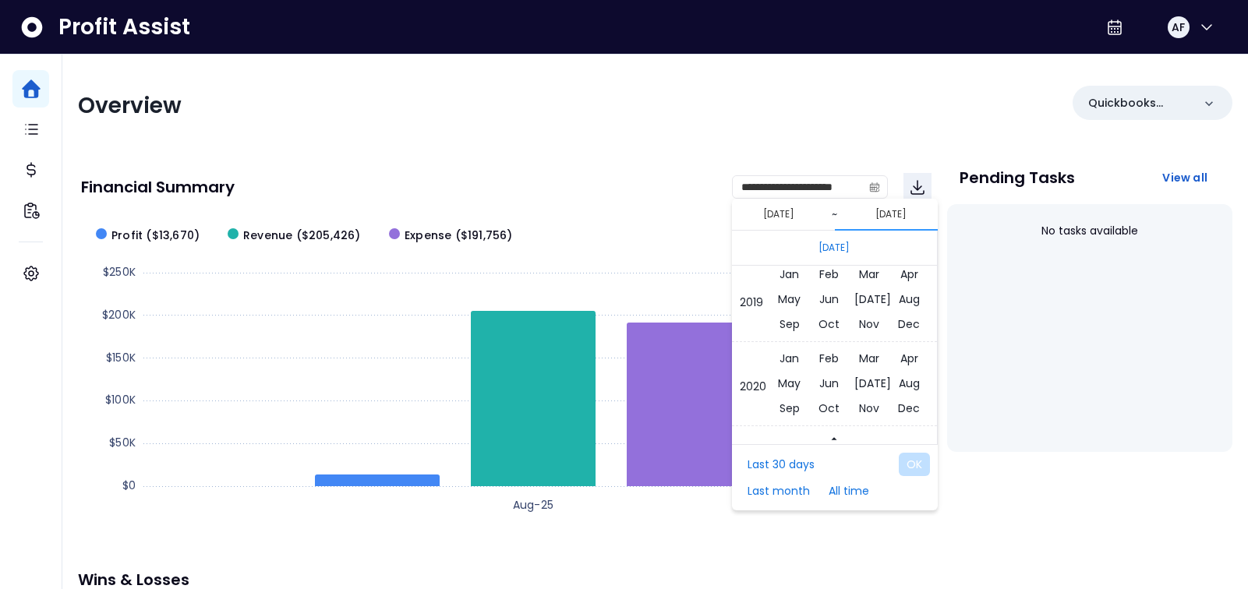
scroll to position [10022, 0]
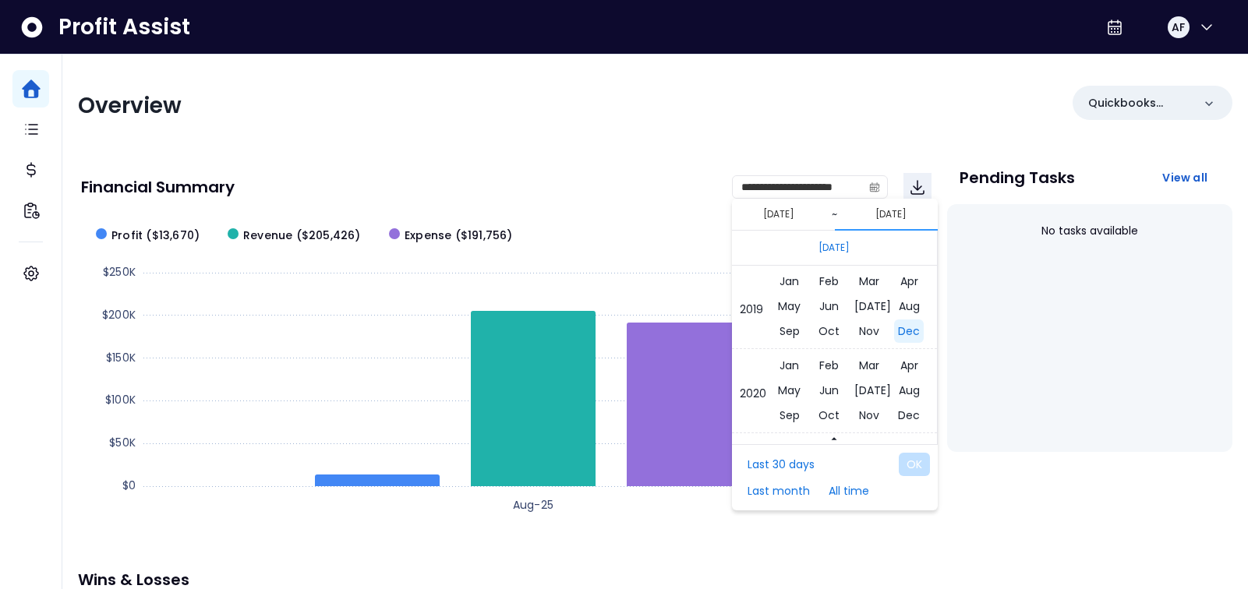
click at [906, 329] on span "Dec" at bounding box center [909, 331] width 30 height 23
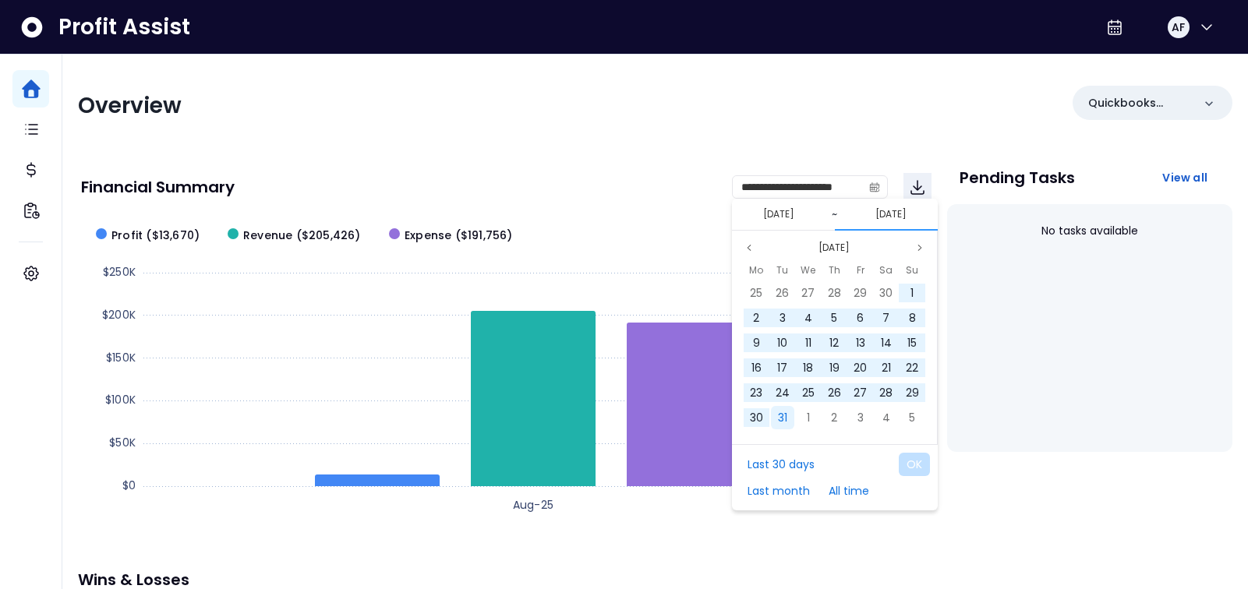
click at [786, 416] on span "31" at bounding box center [782, 418] width 9 height 16
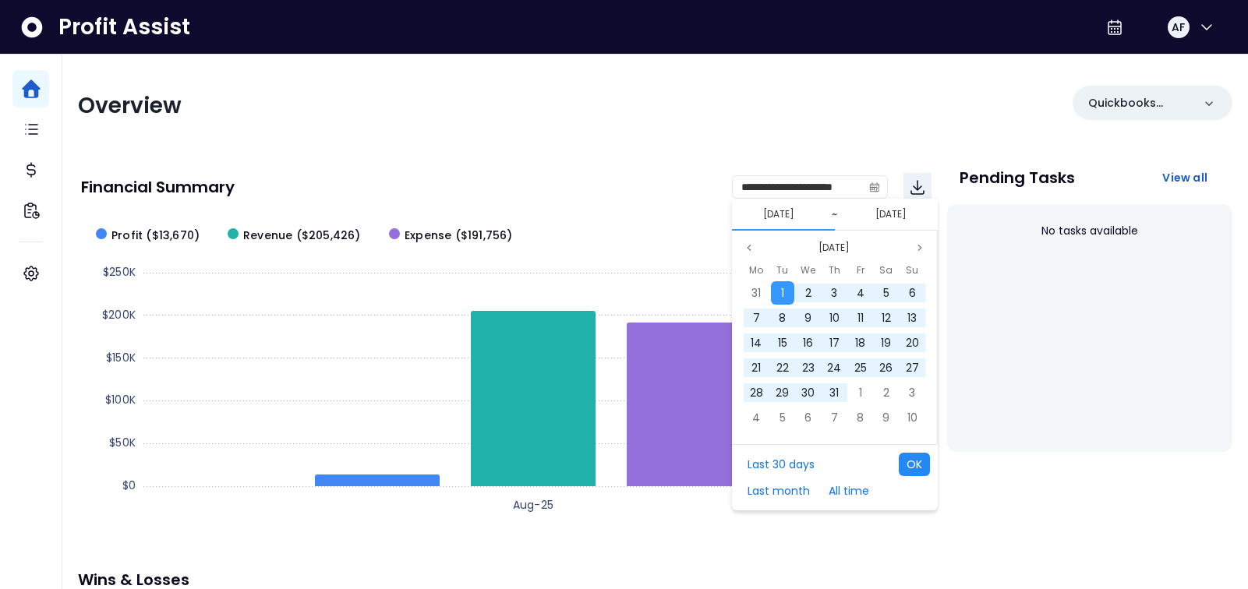
click at [908, 462] on button "OK" at bounding box center [914, 464] width 31 height 23
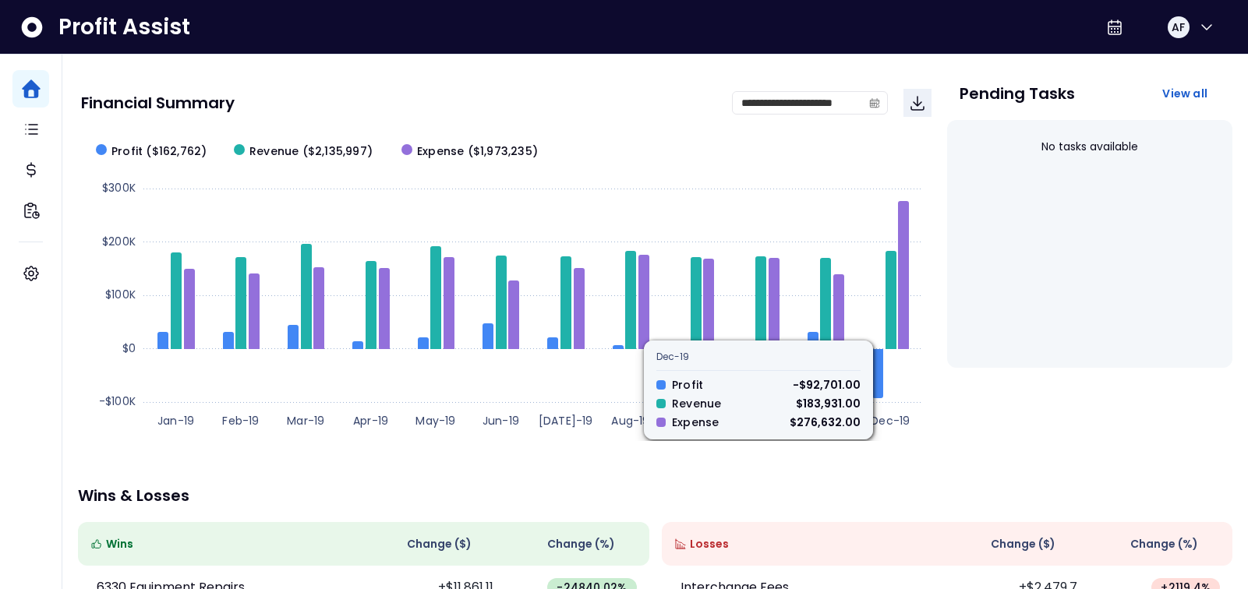
scroll to position [0, 0]
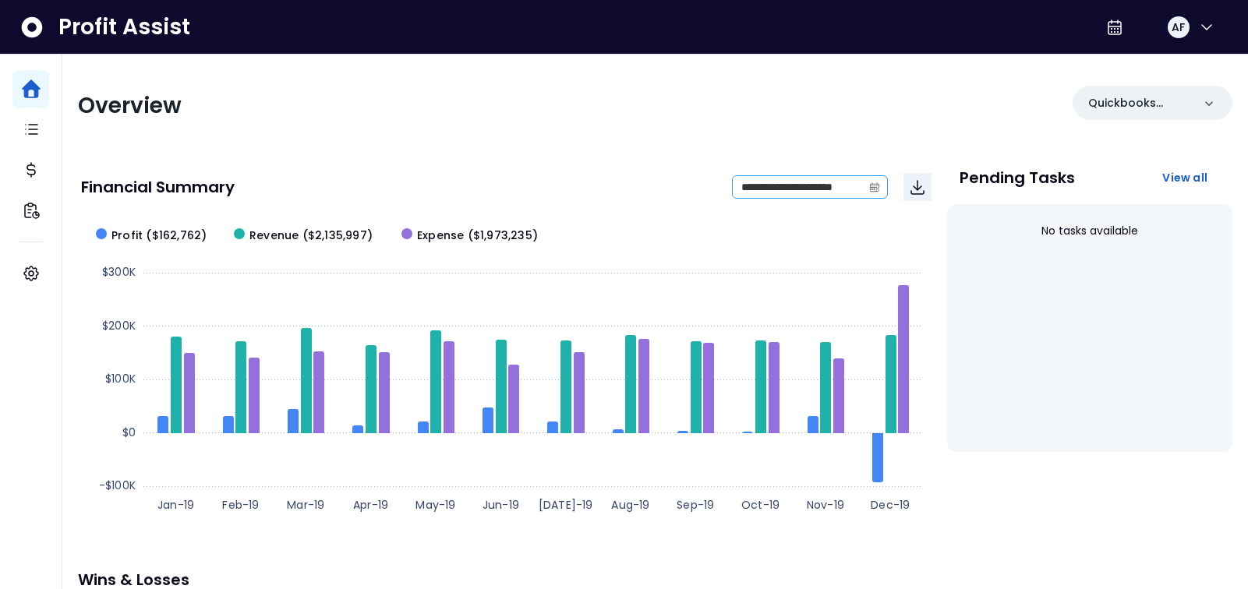
click at [870, 189] on icon "calendar" at bounding box center [874, 187] width 11 height 11
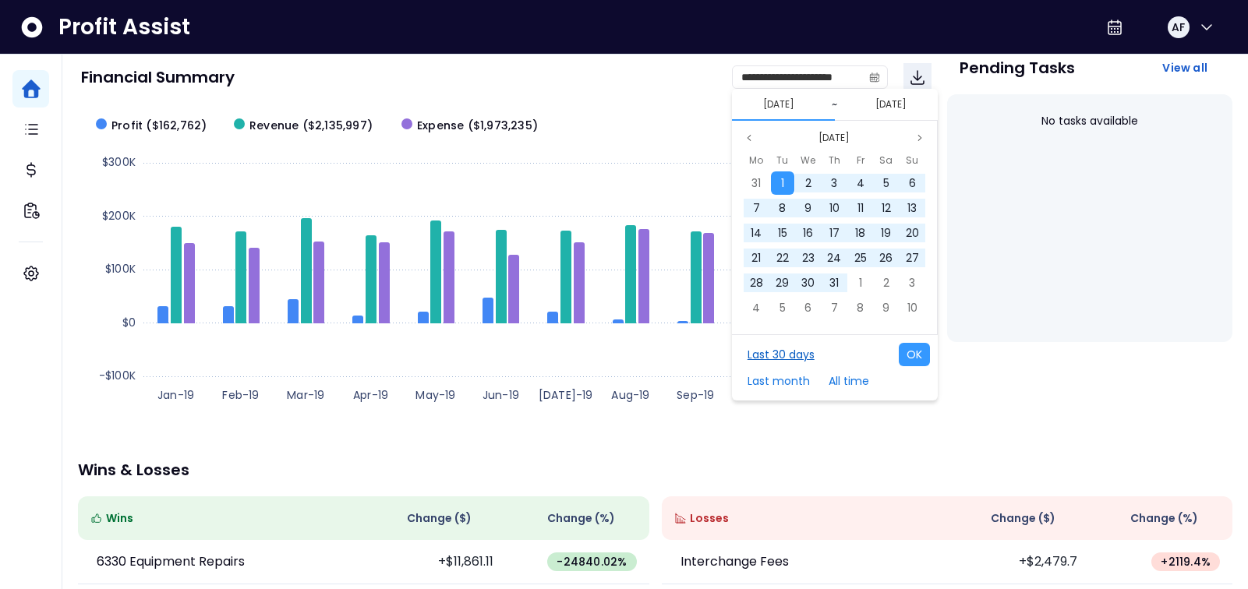
scroll to position [115, 0]
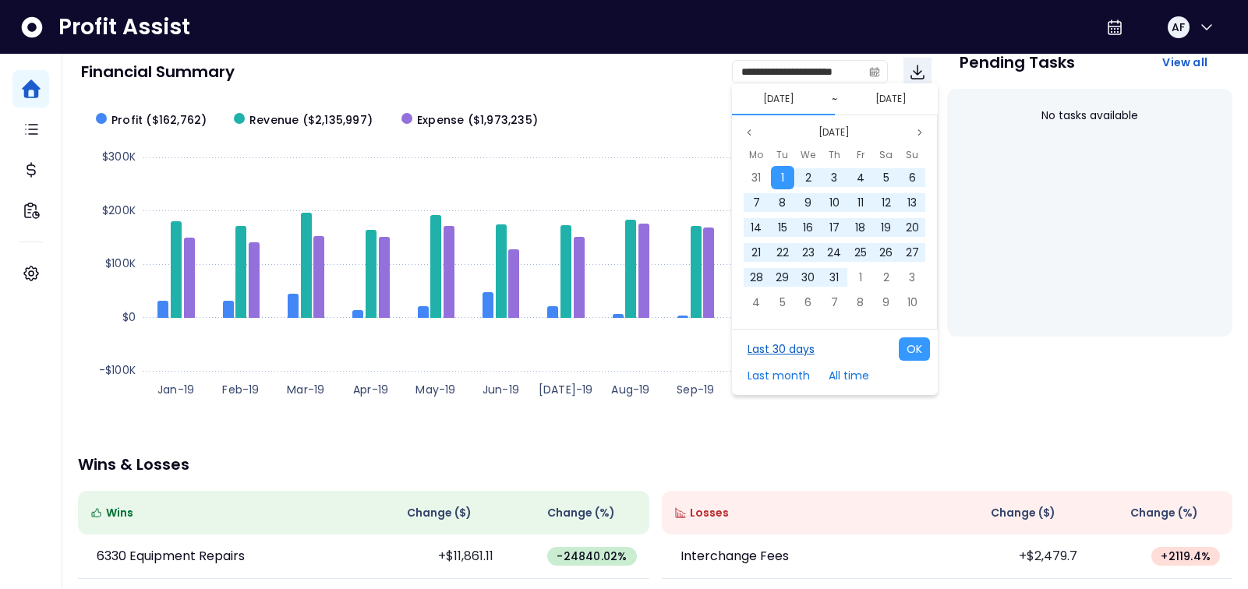
click at [787, 345] on button "Last 30 days" at bounding box center [781, 349] width 83 height 23
click at [908, 339] on button "OK" at bounding box center [914, 349] width 31 height 23
type input "**********"
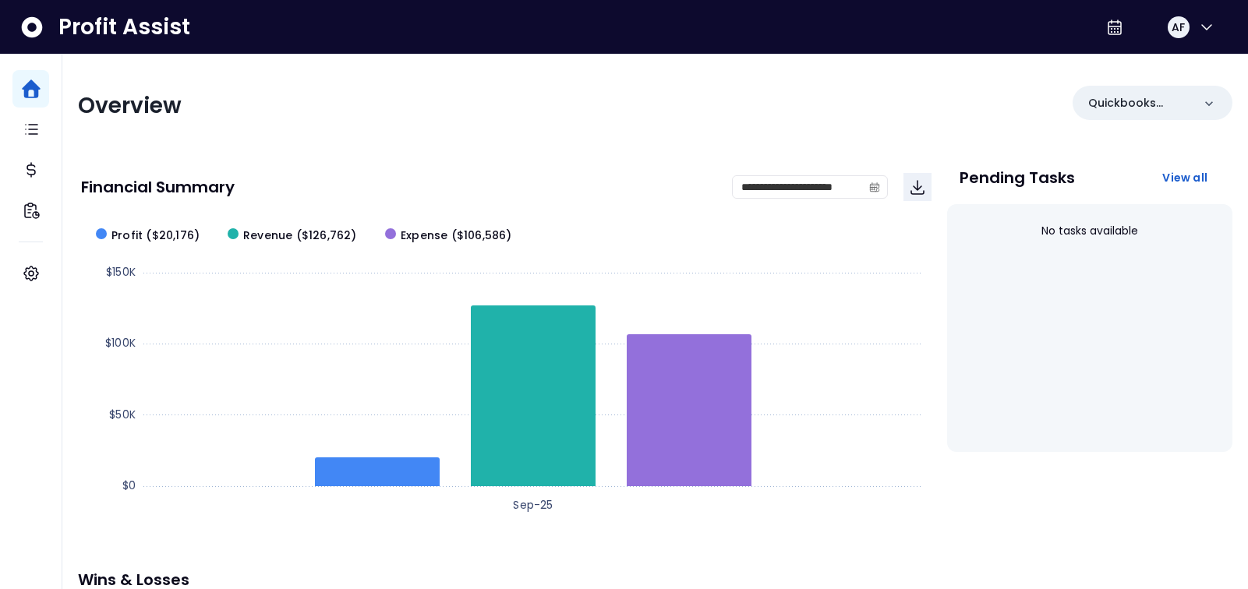
scroll to position [1, 0]
